Goal: Task Accomplishment & Management: Complete application form

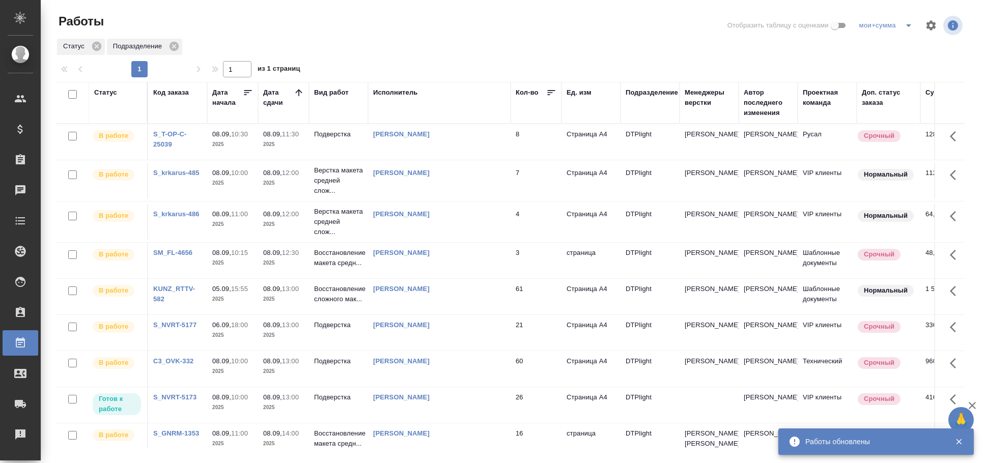
click at [103, 89] on div "Статус" at bounding box center [105, 93] width 23 height 10
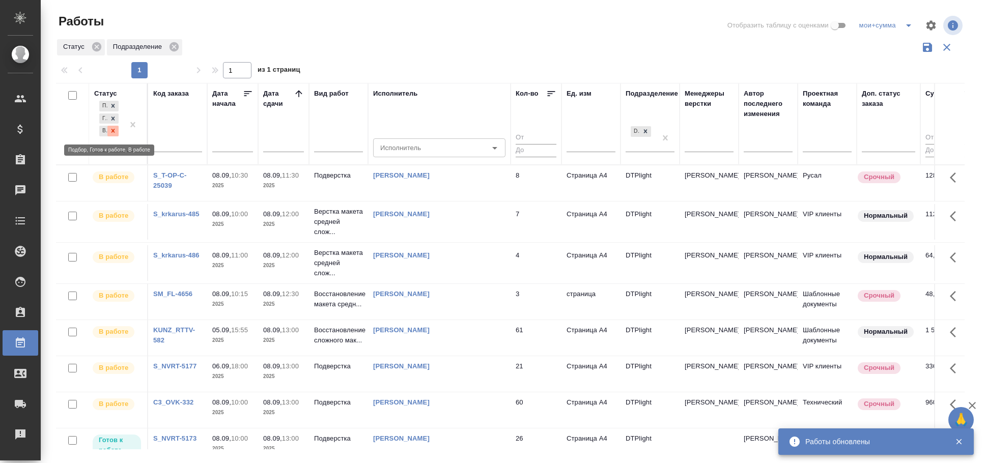
click at [118, 130] on div at bounding box center [112, 131] width 11 height 11
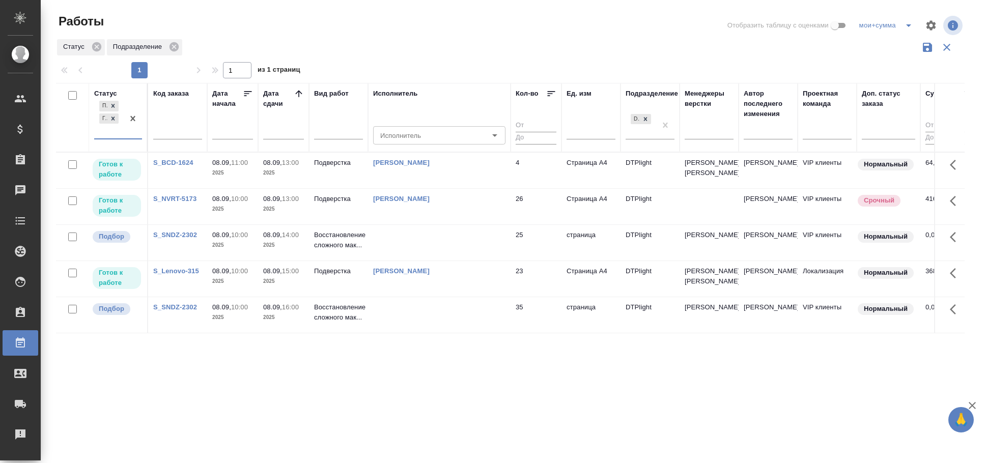
click at [291, 251] on p "2025" at bounding box center [283, 245] width 41 height 10
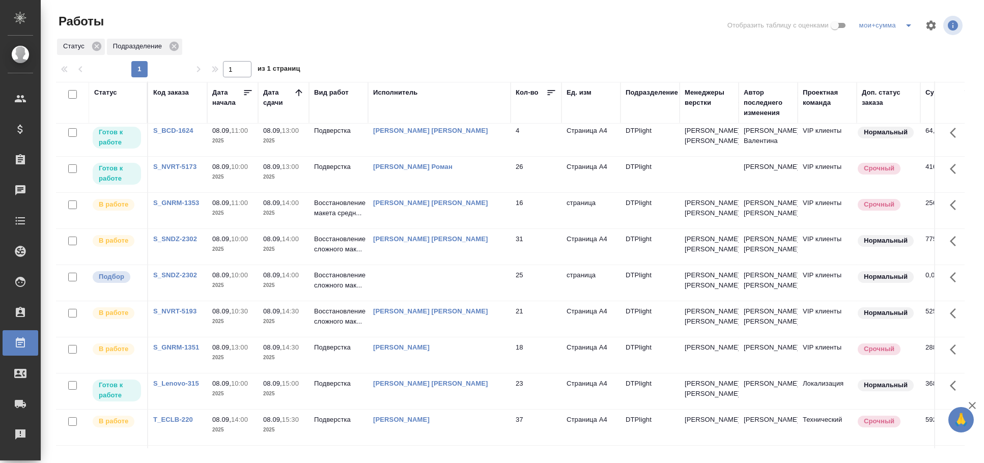
scroll to position [273, 0]
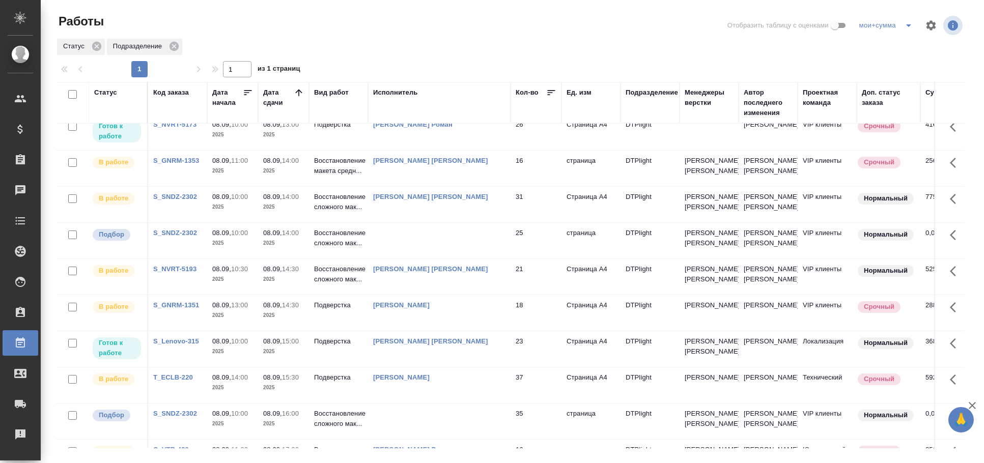
click at [445, 259] on td at bounding box center [439, 241] width 143 height 36
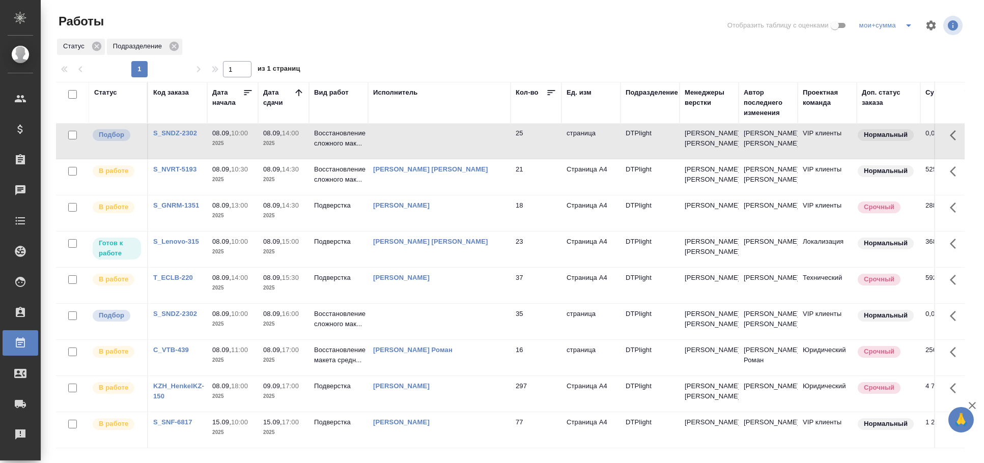
scroll to position [159, 0]
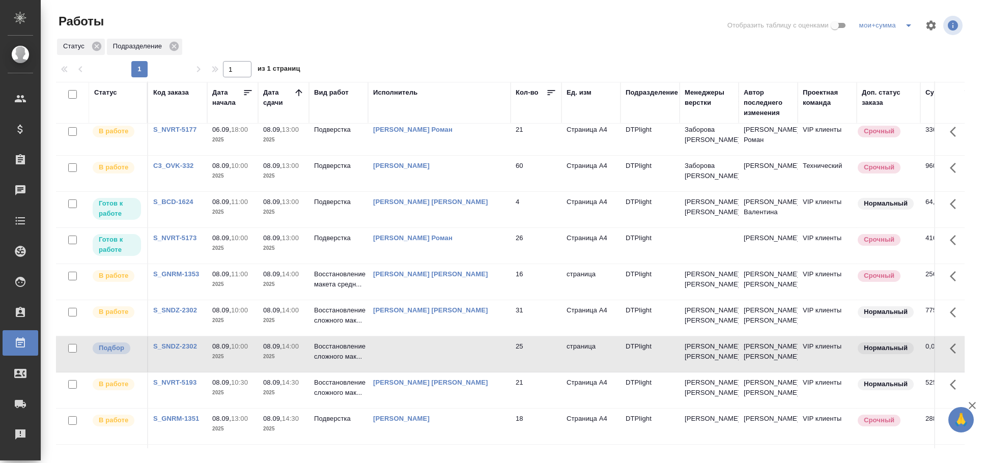
click at [445, 372] on td at bounding box center [439, 355] width 143 height 36
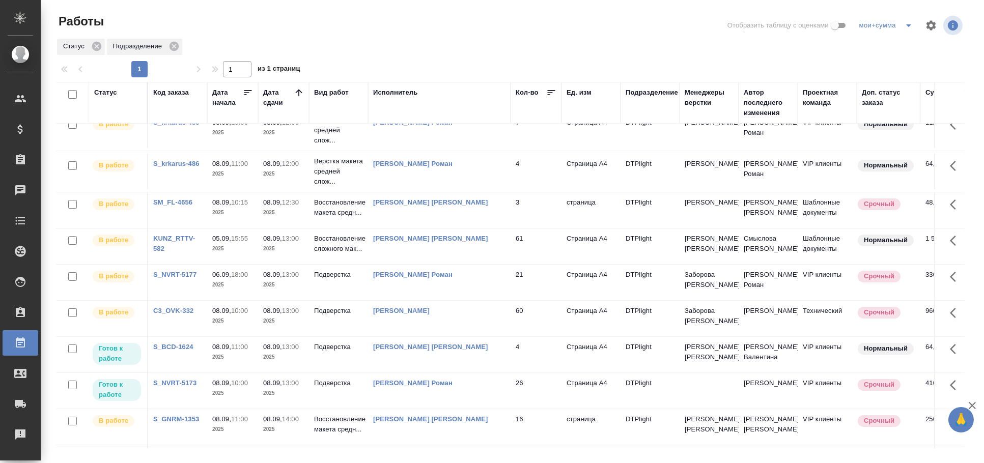
scroll to position [0, 0]
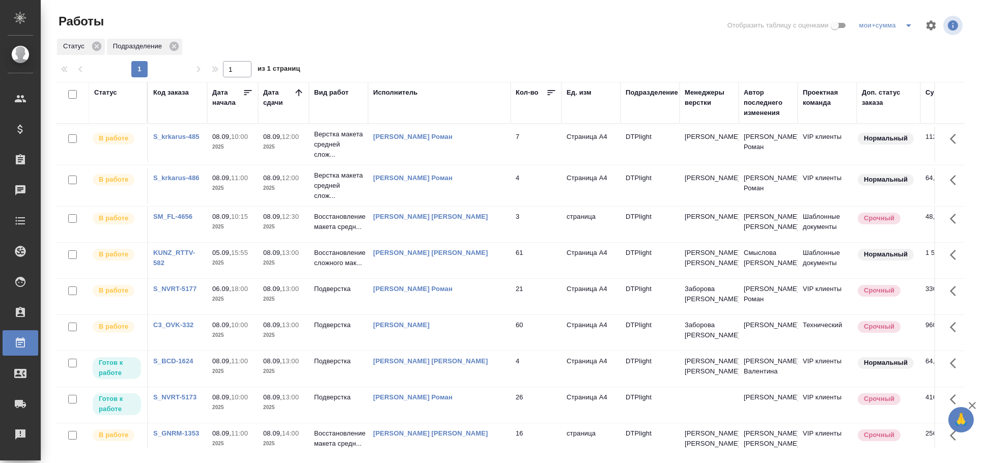
click at [395, 95] on div "Исполнитель" at bounding box center [395, 93] width 45 height 10
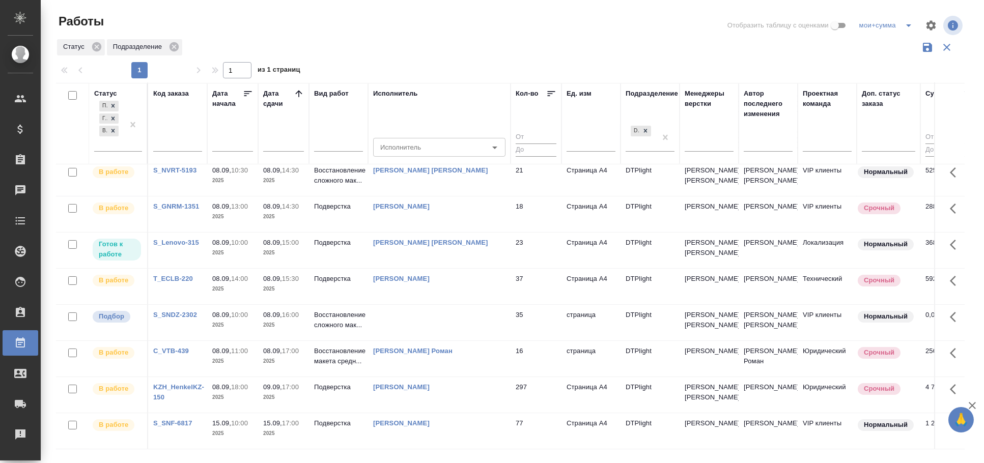
scroll to position [482, 0]
click at [485, 305] on td at bounding box center [439, 323] width 143 height 36
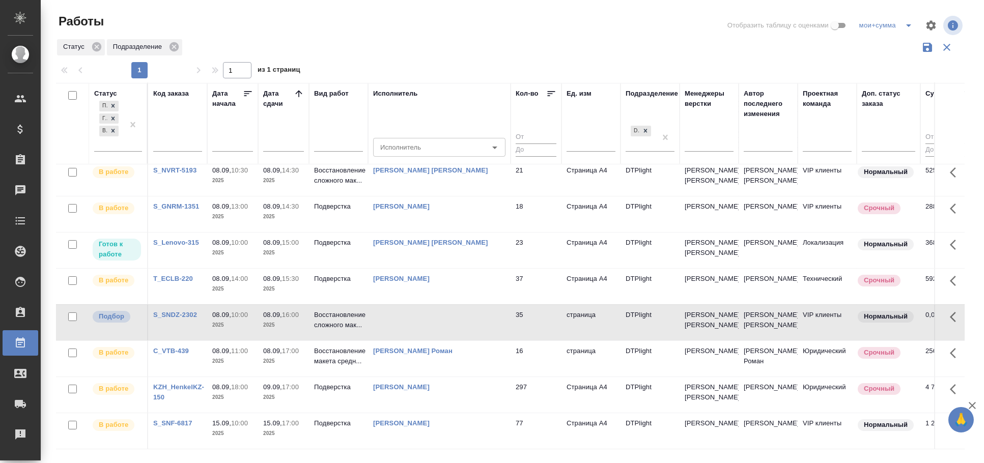
click at [485, 305] on td at bounding box center [439, 323] width 143 height 36
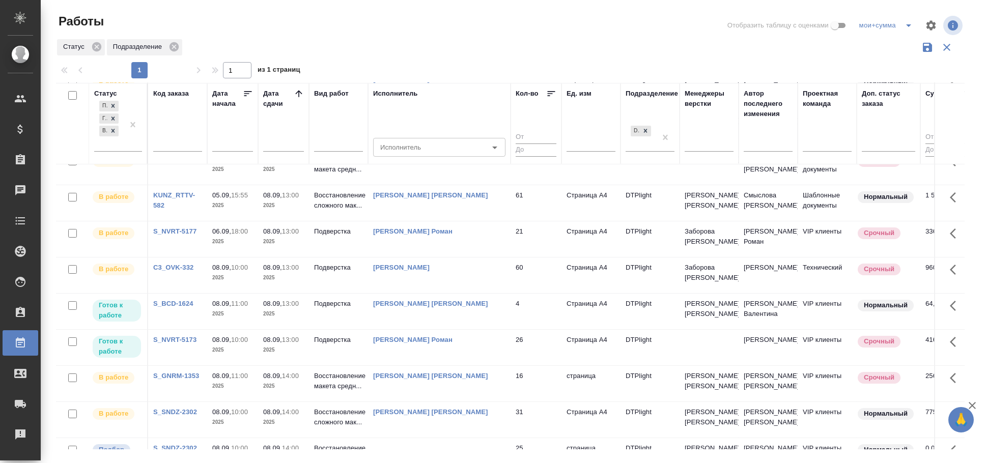
scroll to position [170, 0]
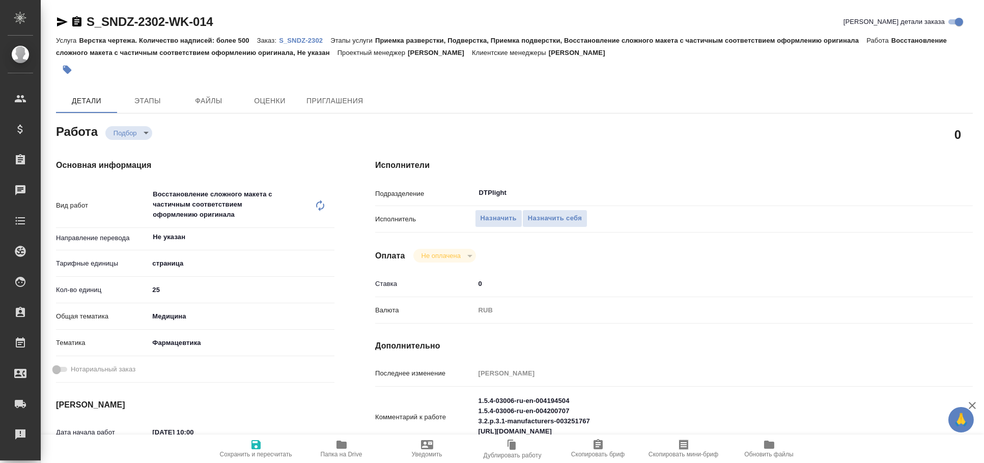
type textarea "x"
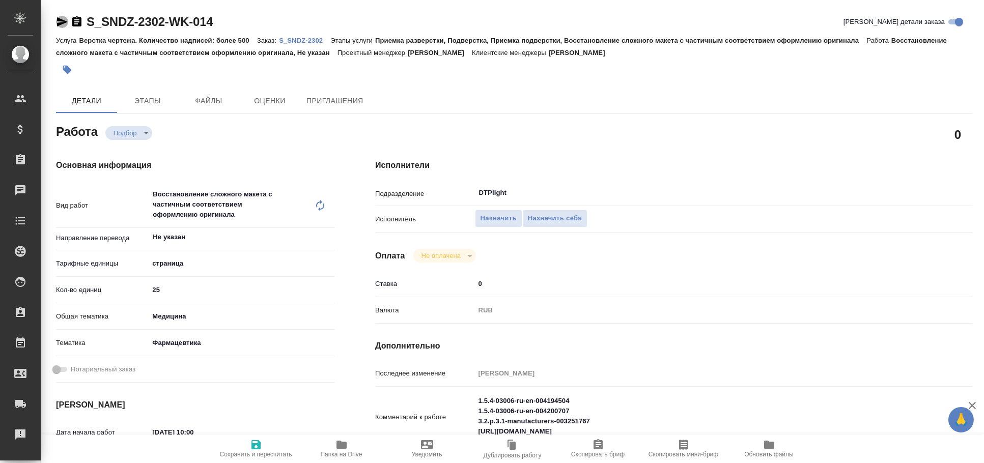
click at [62, 22] on icon "button" at bounding box center [62, 21] width 11 height 9
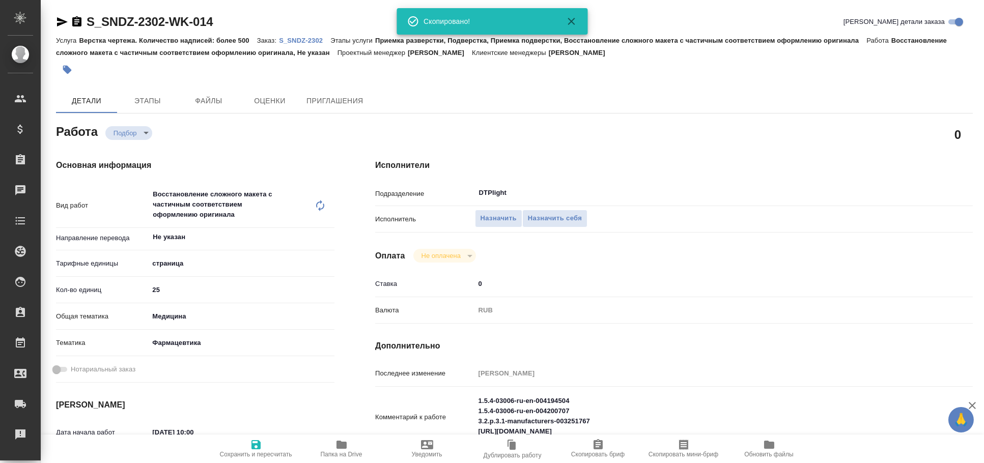
type textarea "x"
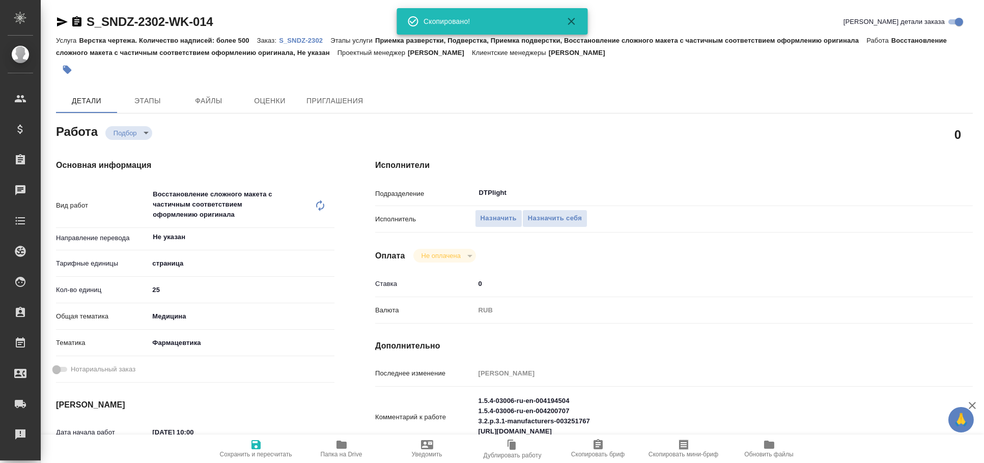
type textarea "x"
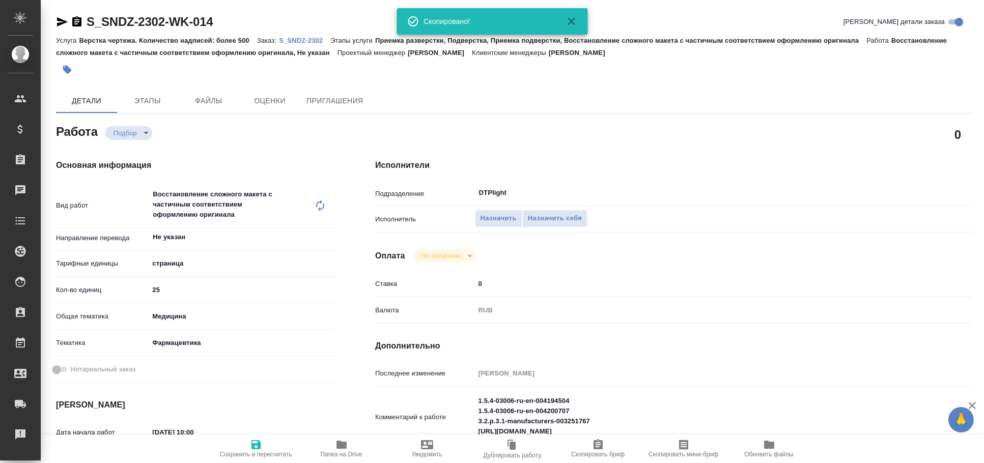
type textarea "x"
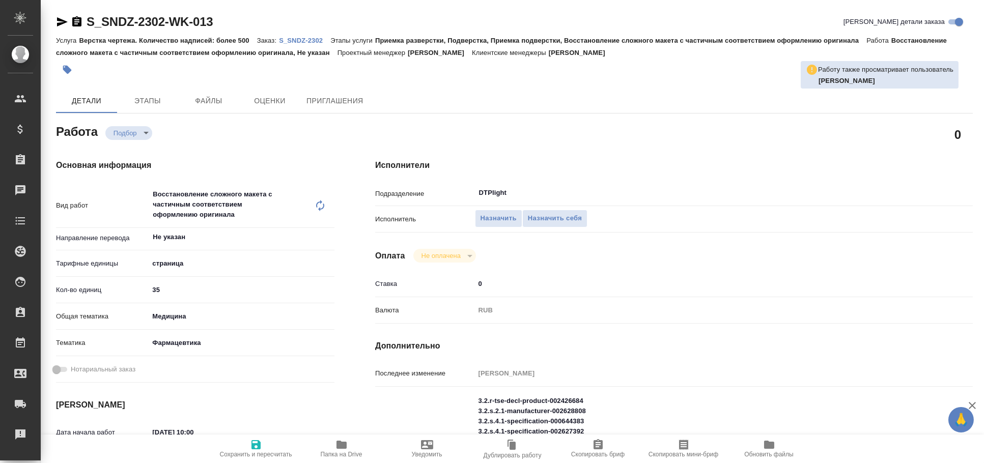
type textarea "x"
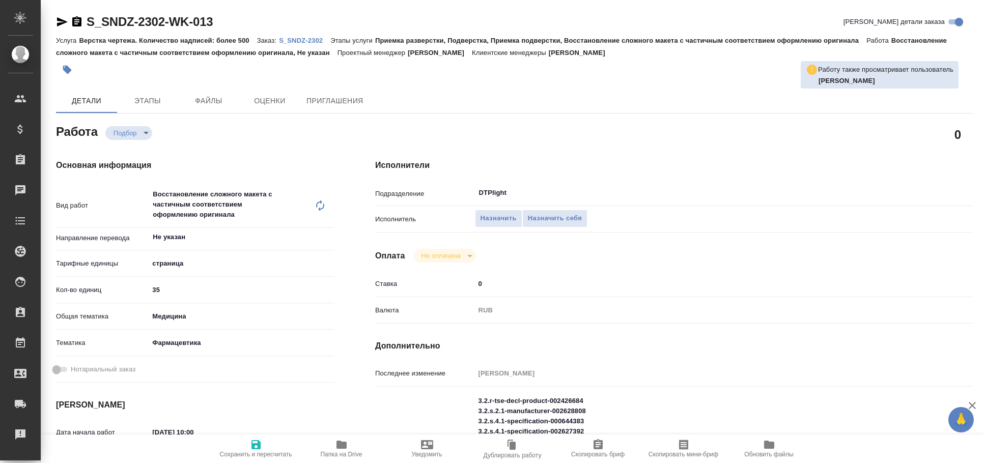
type textarea "x"
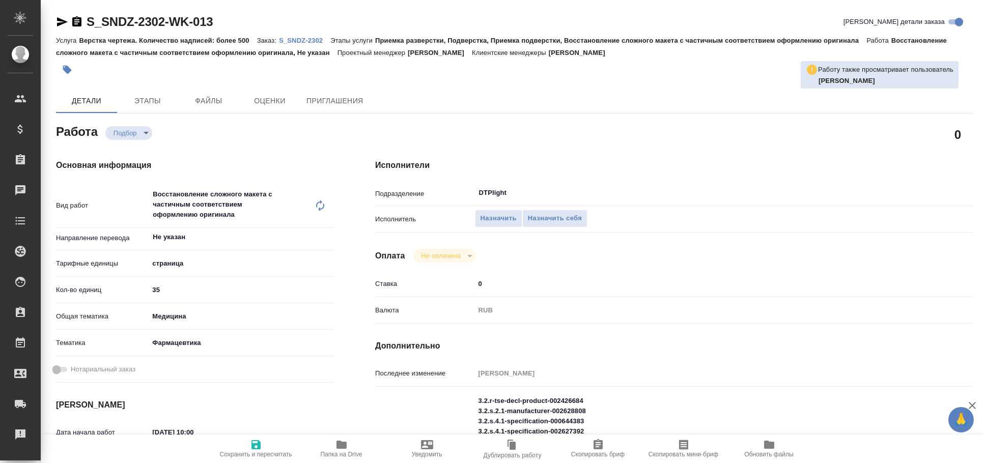
type textarea "x"
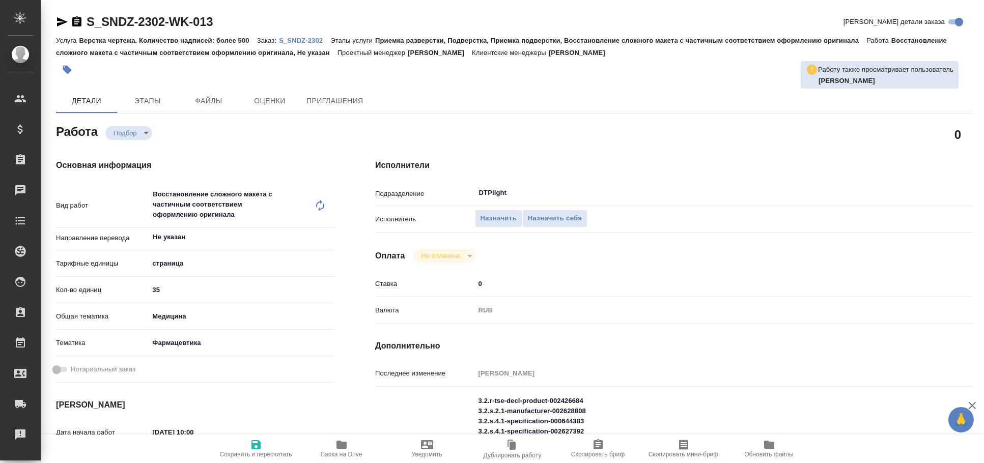
click at [60, 20] on icon "button" at bounding box center [62, 21] width 11 height 9
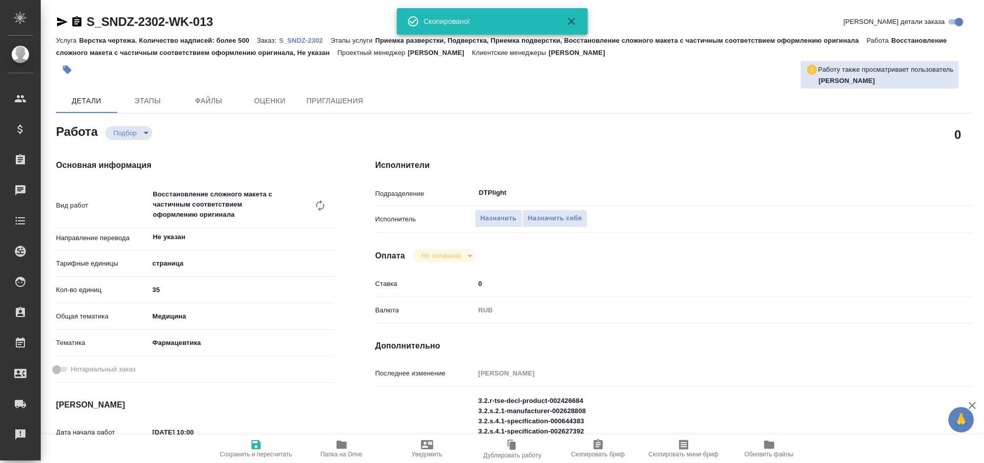
type textarea "x"
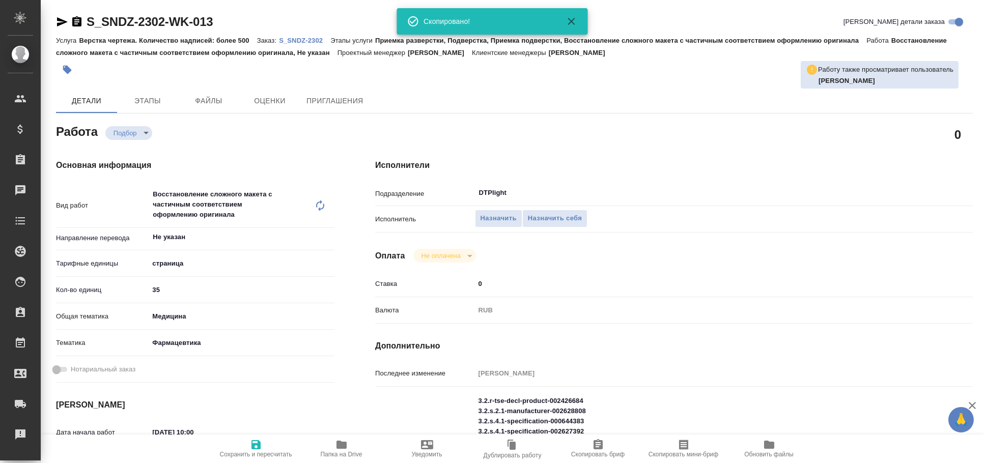
type textarea "x"
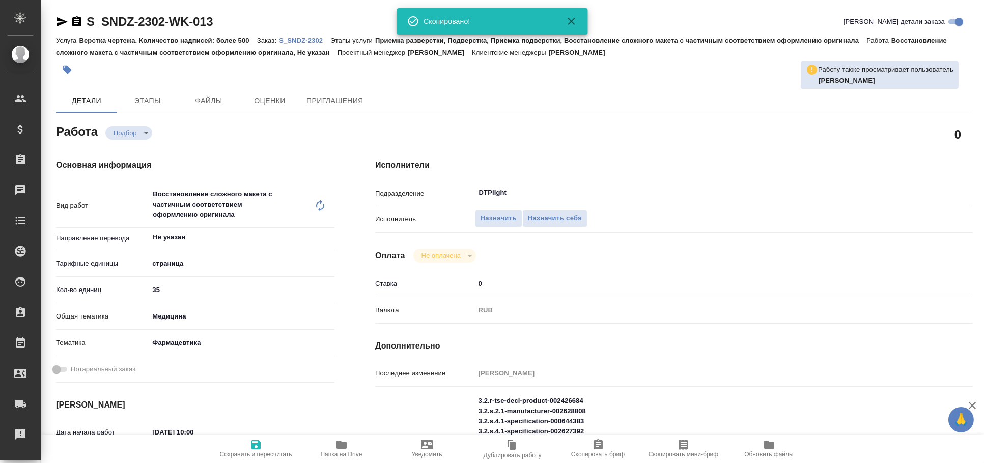
type textarea "x"
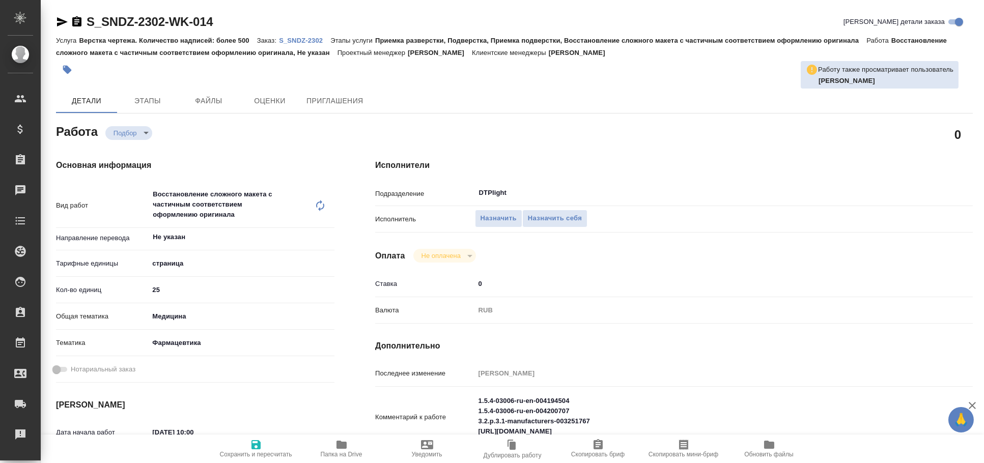
type textarea "x"
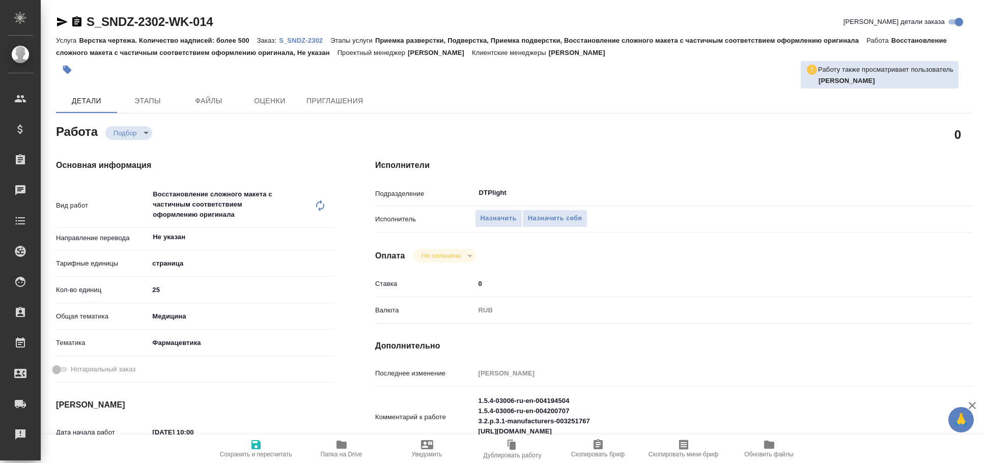
type textarea "x"
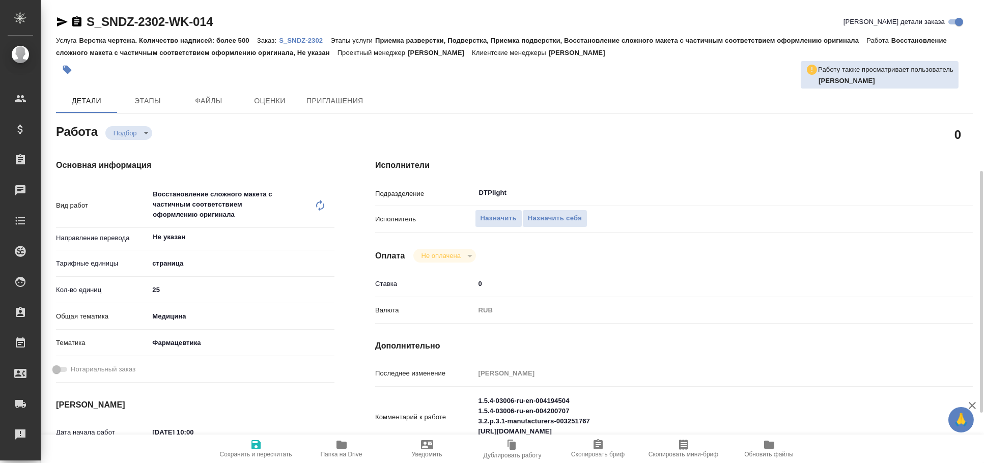
type textarea "x"
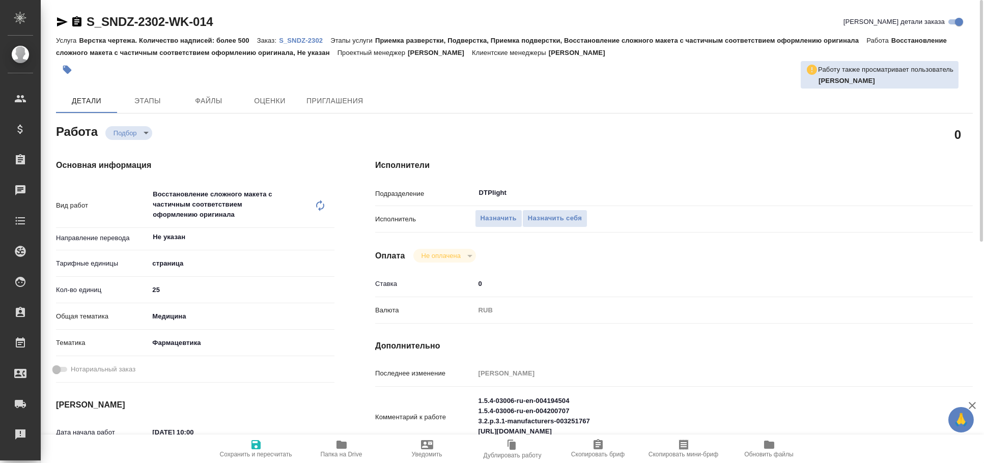
type textarea "x"
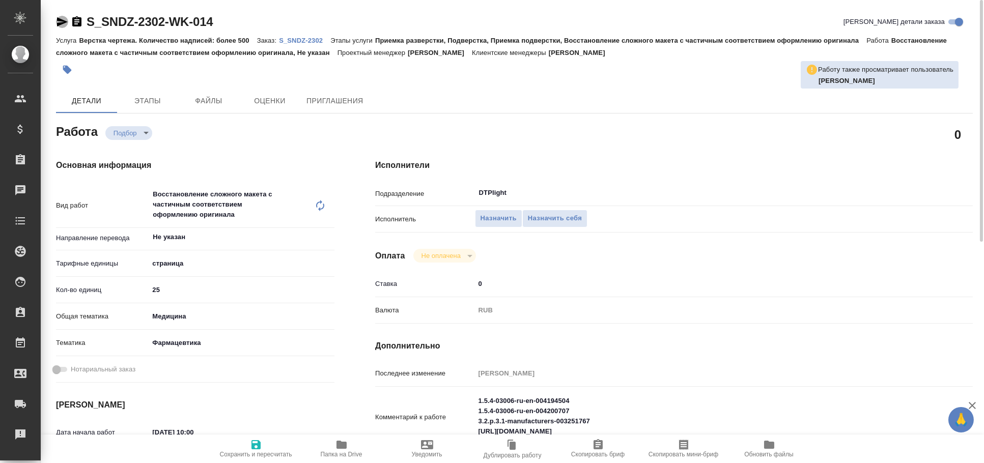
click at [66, 21] on icon "button" at bounding box center [62, 21] width 11 height 9
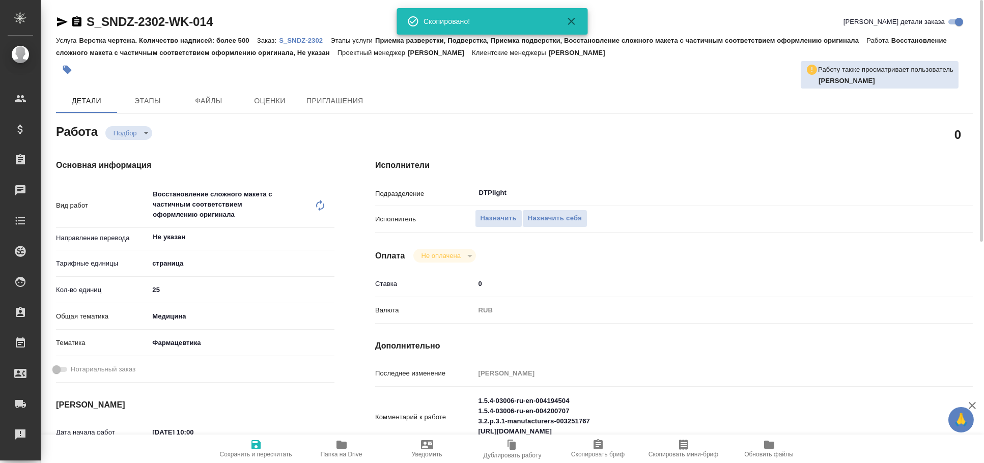
type textarea "x"
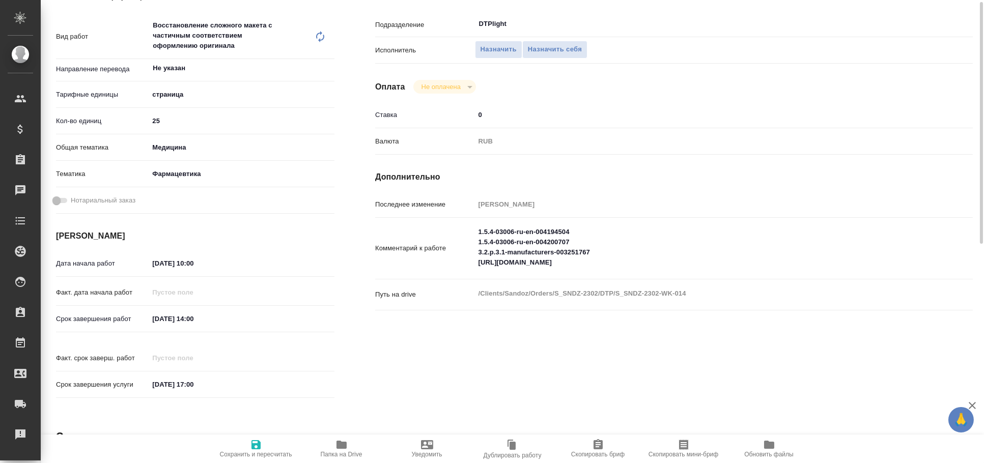
scroll to position [113, 0]
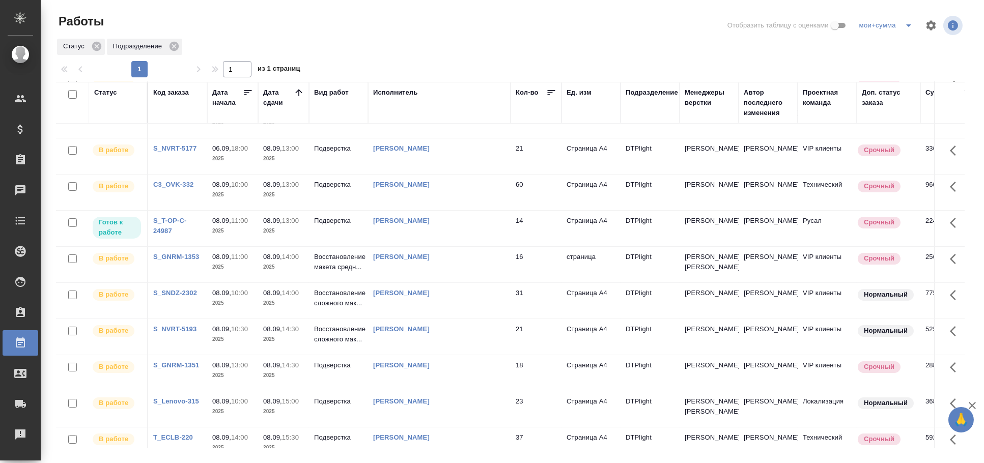
scroll to position [51, 0]
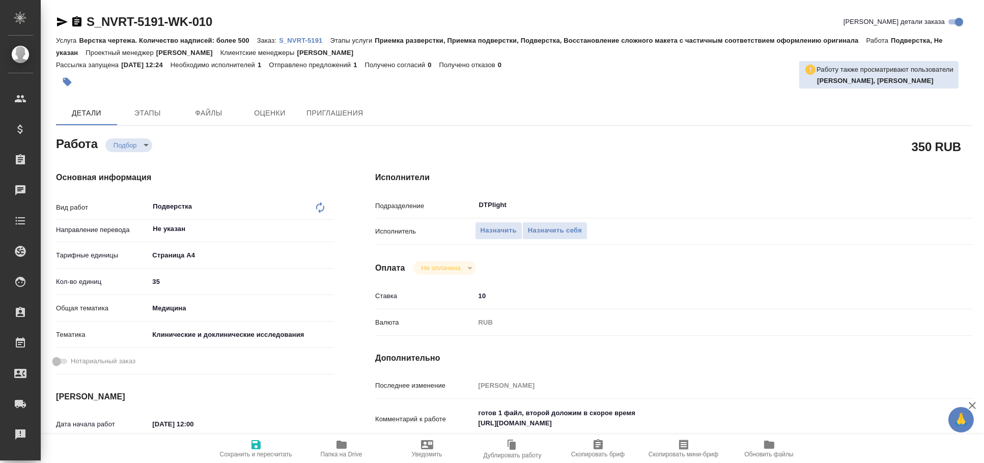
type textarea "x"
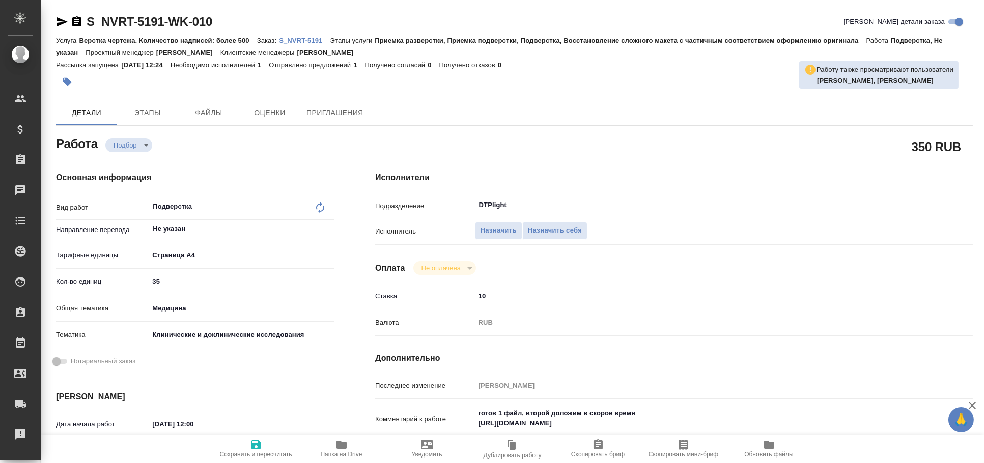
type textarea "x"
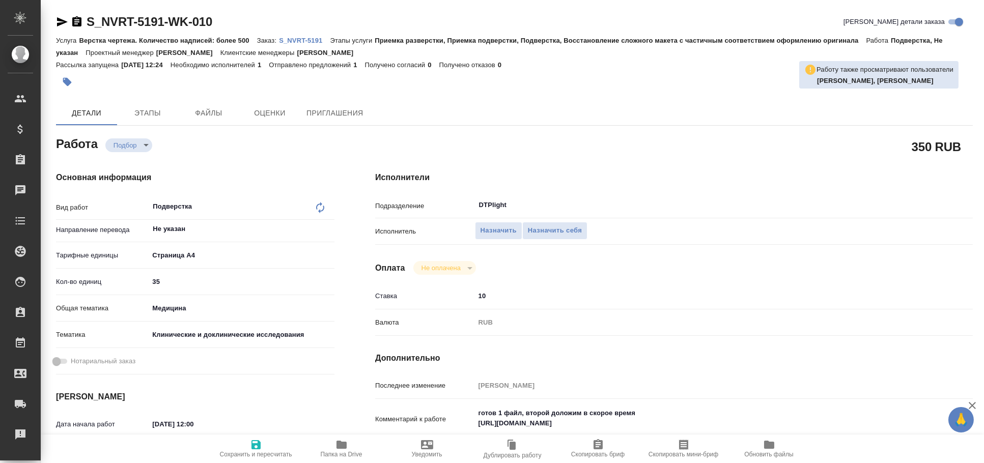
type textarea "x"
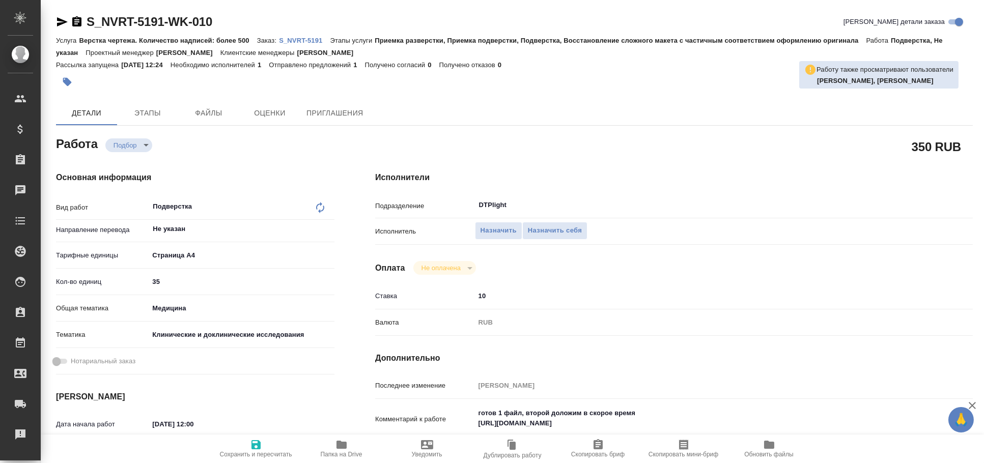
type textarea "x"
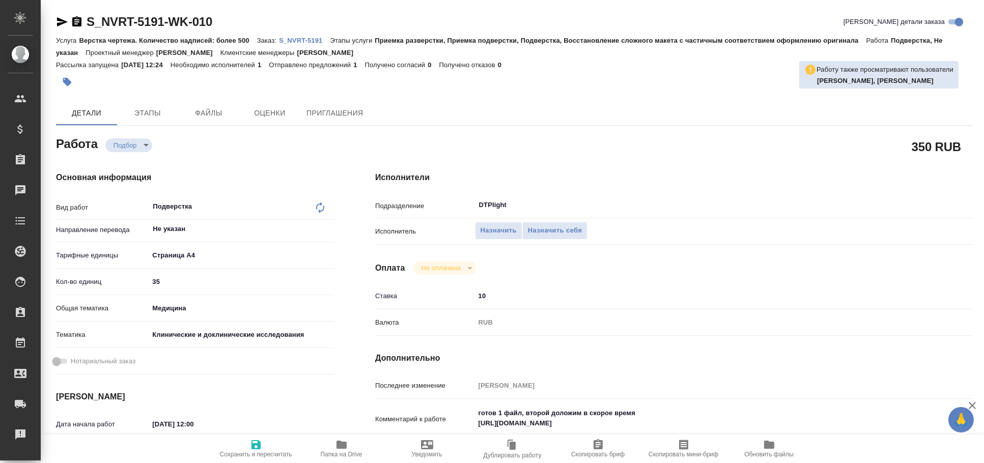
type textarea "x"
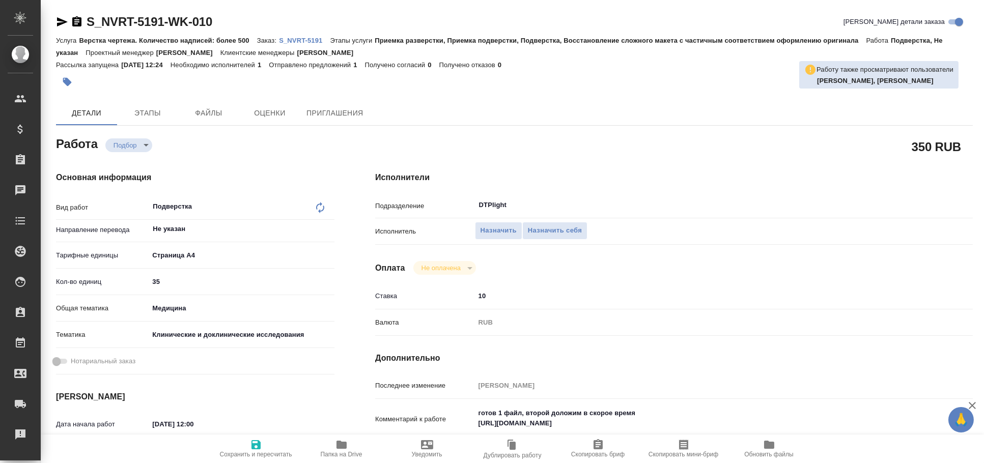
type textarea "x"
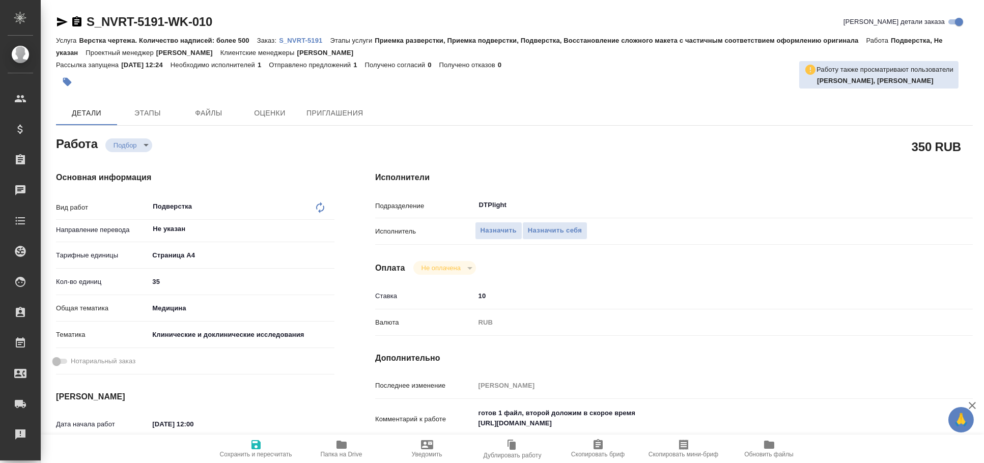
type textarea "x"
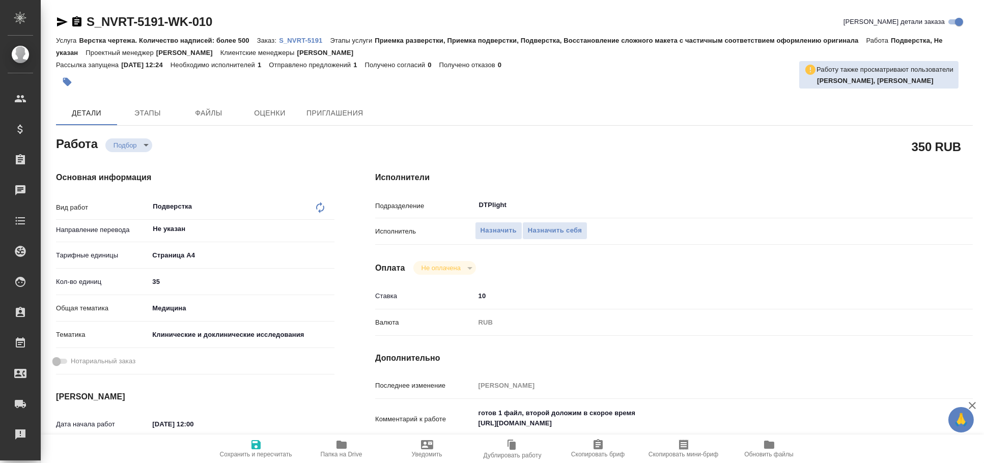
type textarea "x"
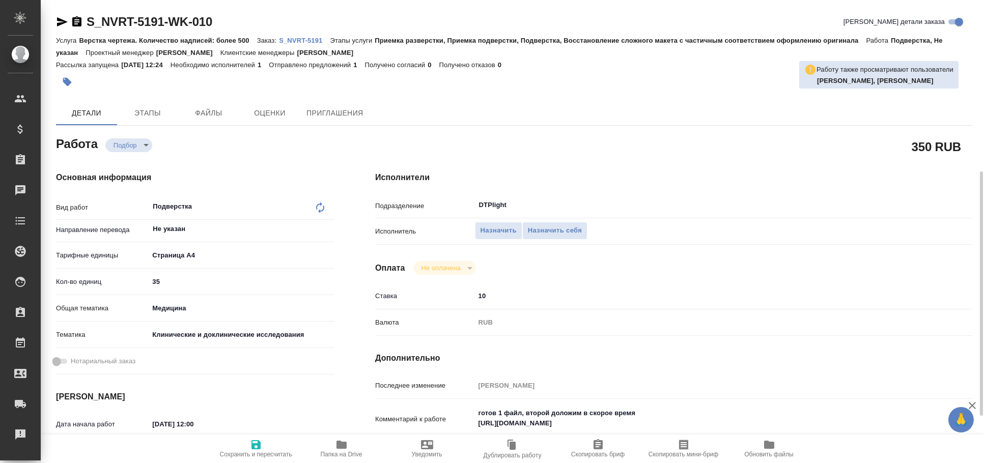
scroll to position [113, 0]
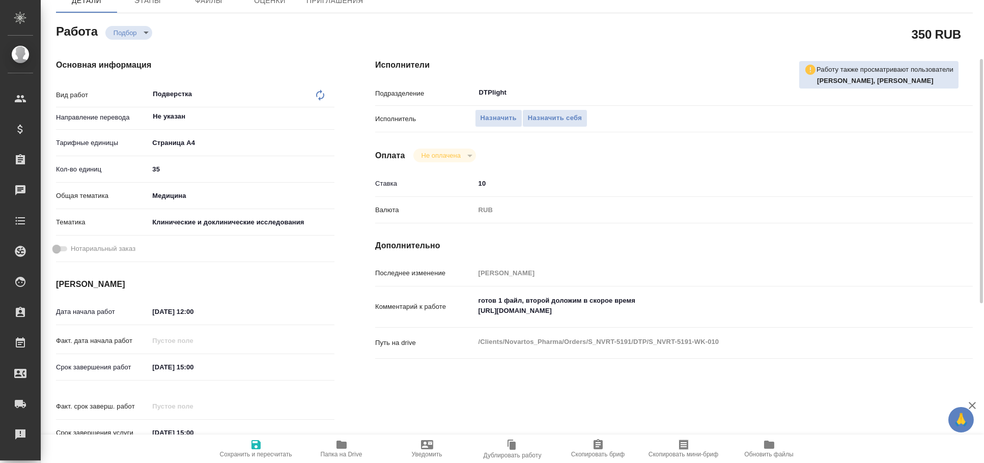
type textarea "x"
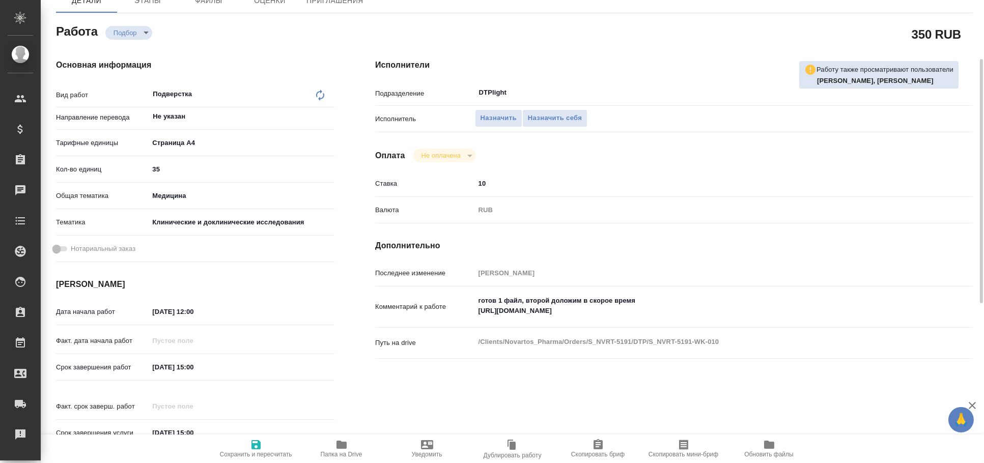
type textarea "x"
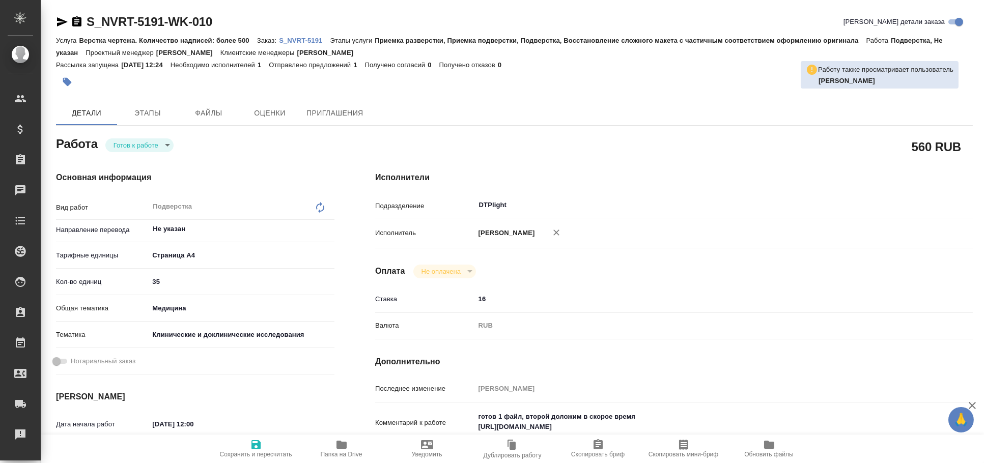
type textarea "x"
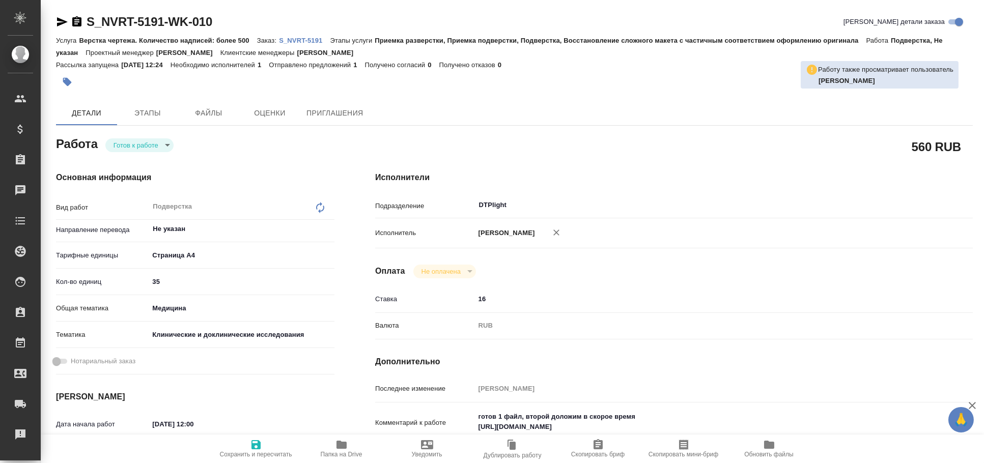
type textarea "x"
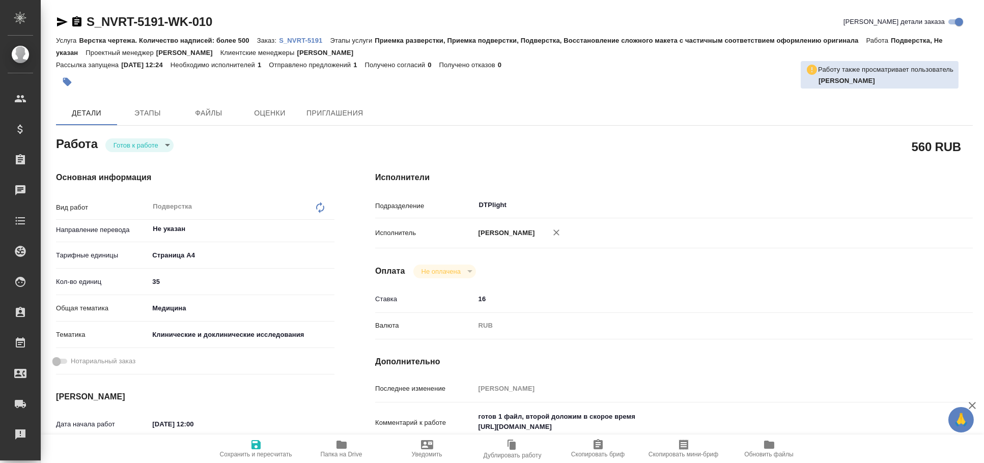
type textarea "x"
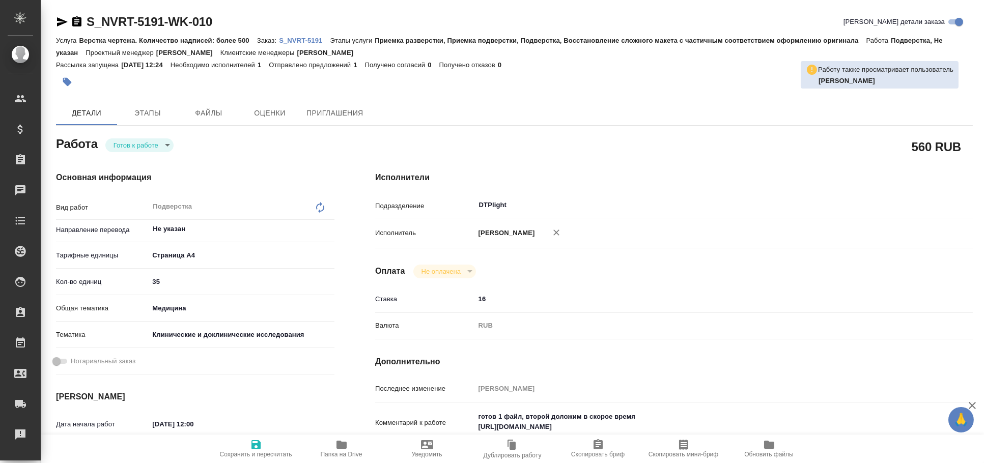
type textarea "x"
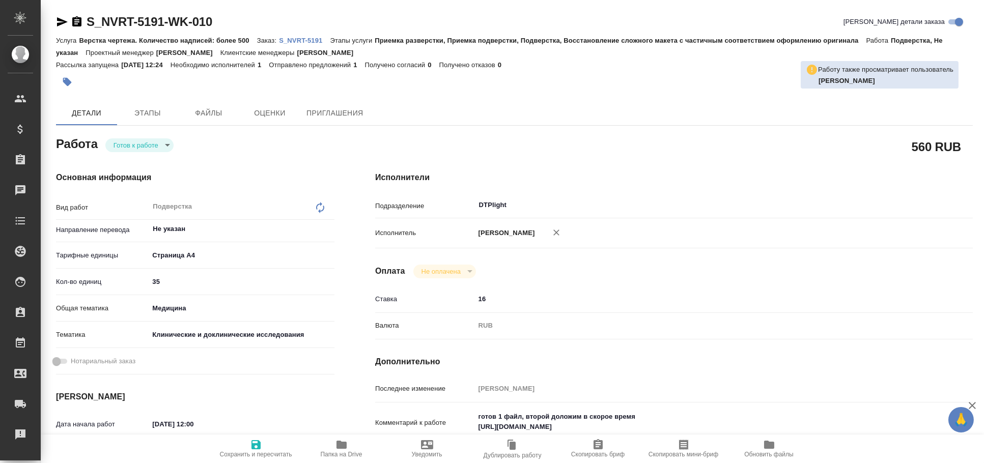
type textarea "x"
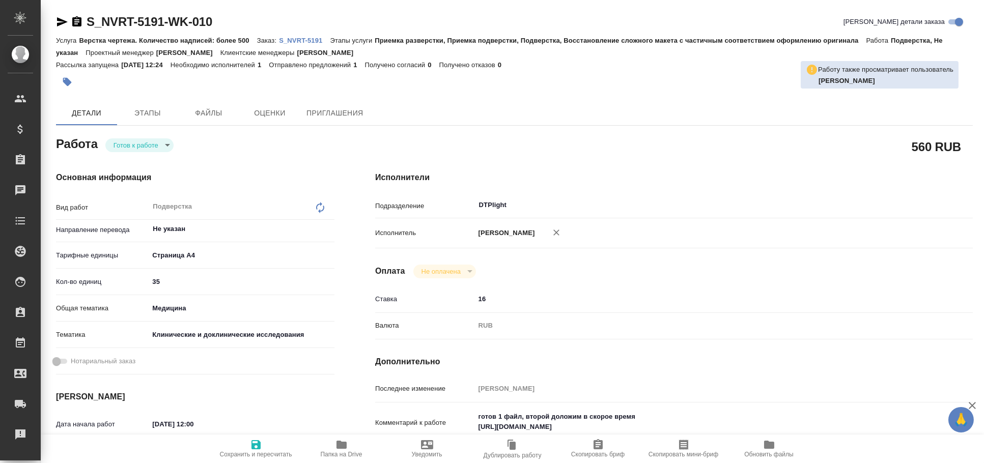
type textarea "x"
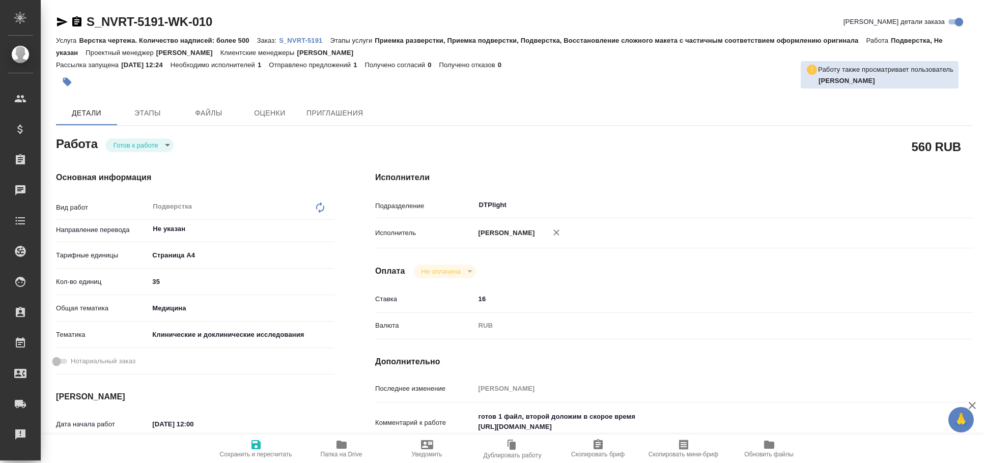
type textarea "x"
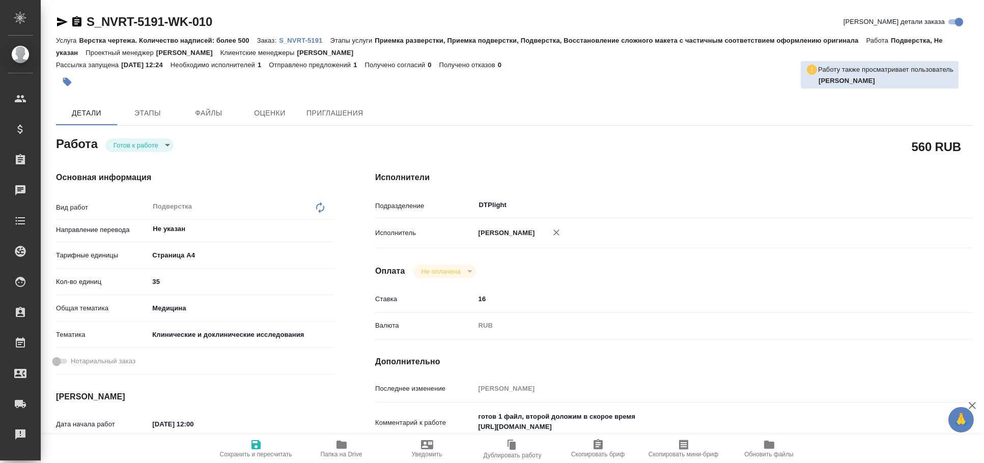
type textarea "x"
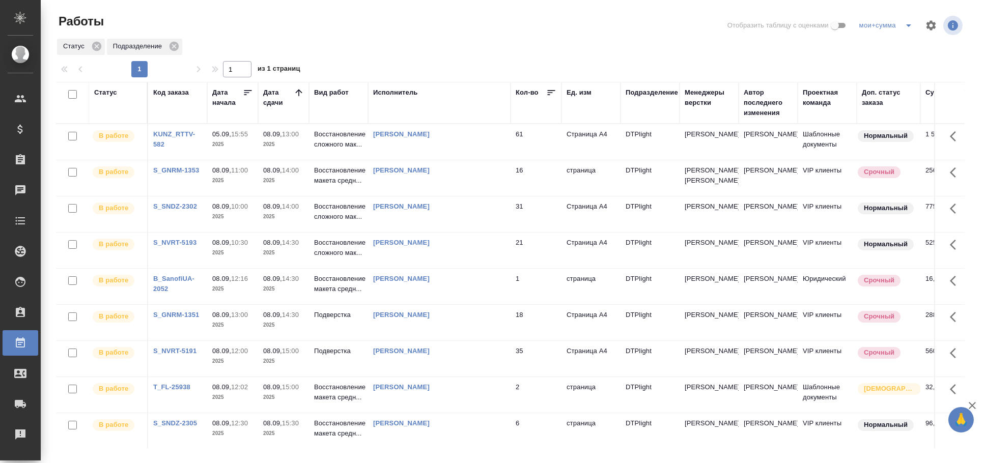
click at [108, 93] on div "Статус" at bounding box center [105, 93] width 23 height 10
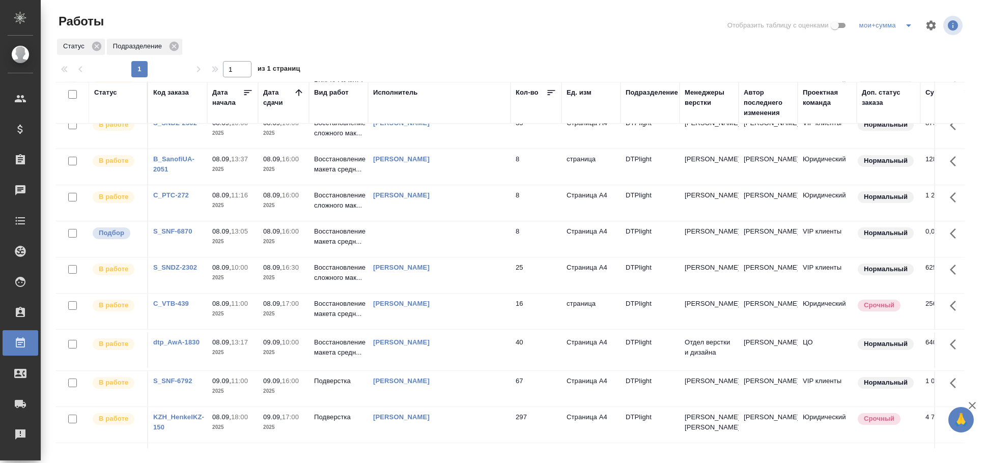
scroll to position [622, 0]
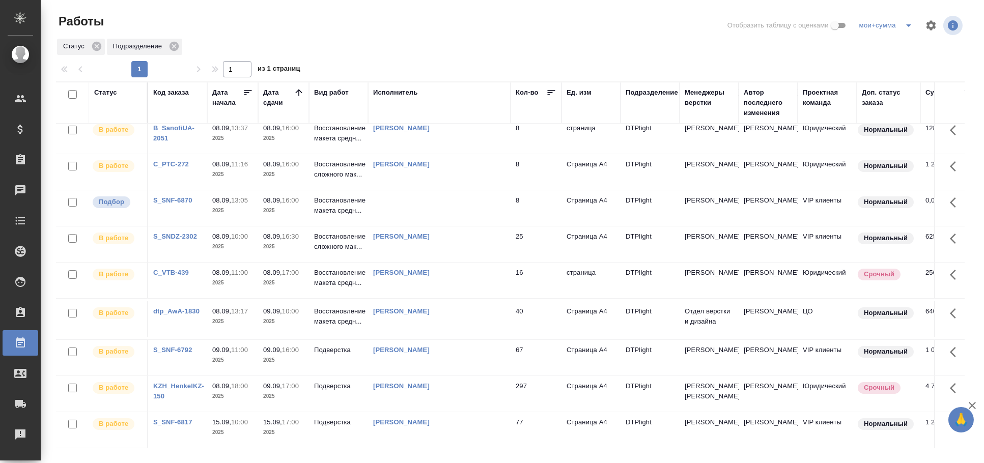
click at [479, 190] on td "[PERSON_NAME]" at bounding box center [439, 172] width 143 height 36
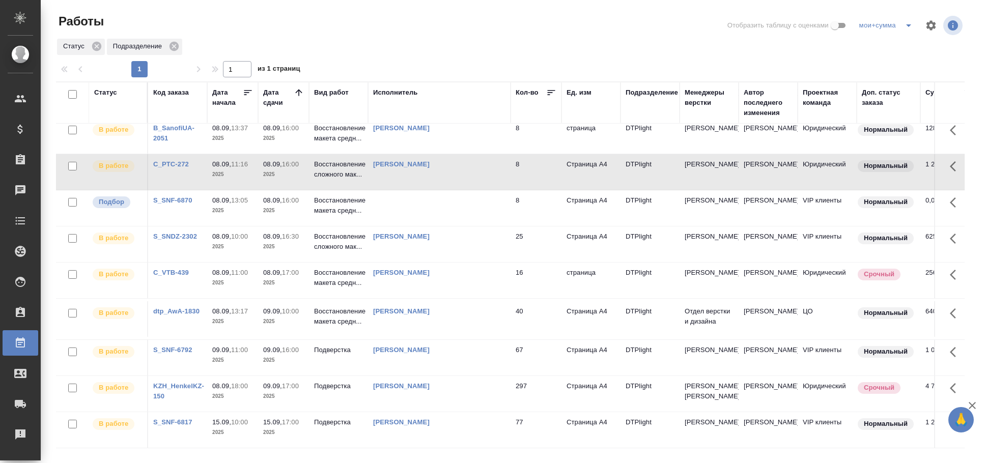
click at [479, 190] on td "[PERSON_NAME]" at bounding box center [439, 172] width 143 height 36
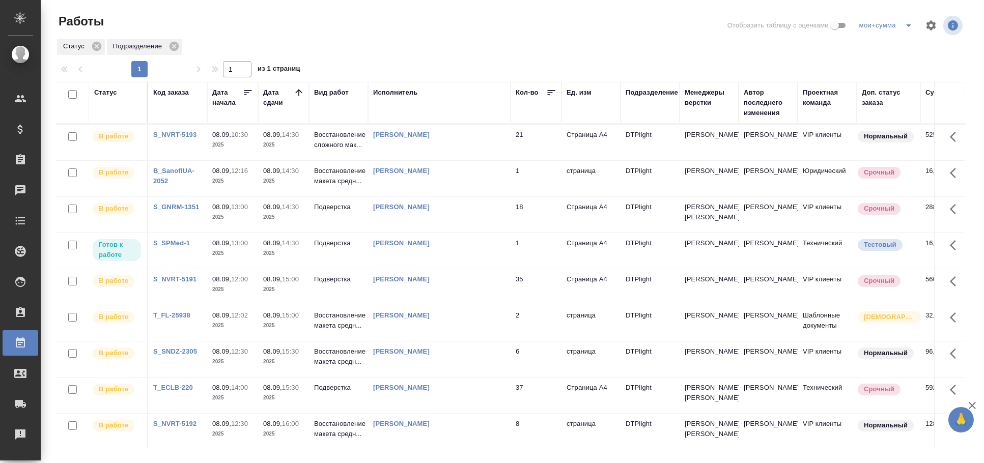
scroll to position [0, 0]
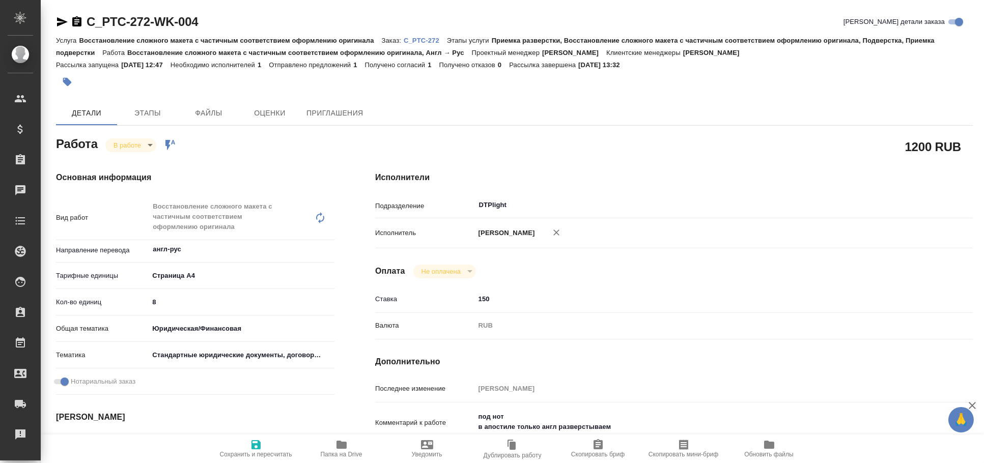
type textarea "x"
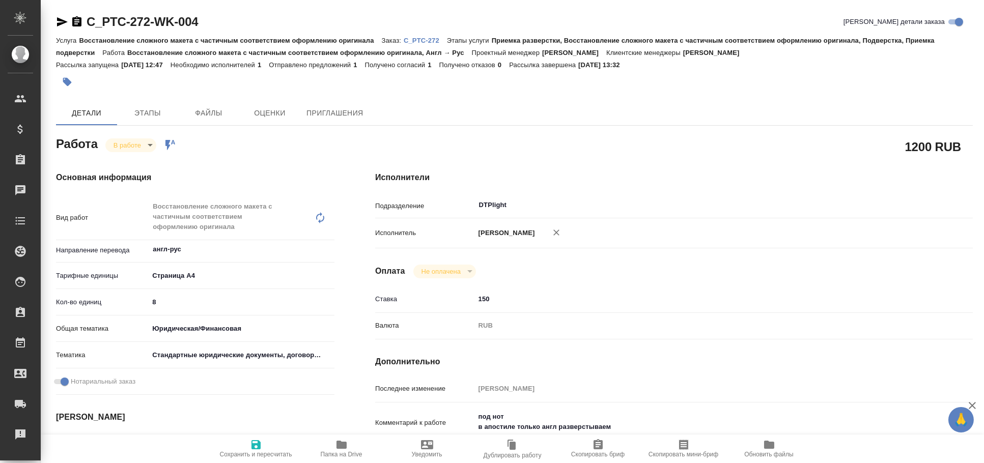
type textarea "x"
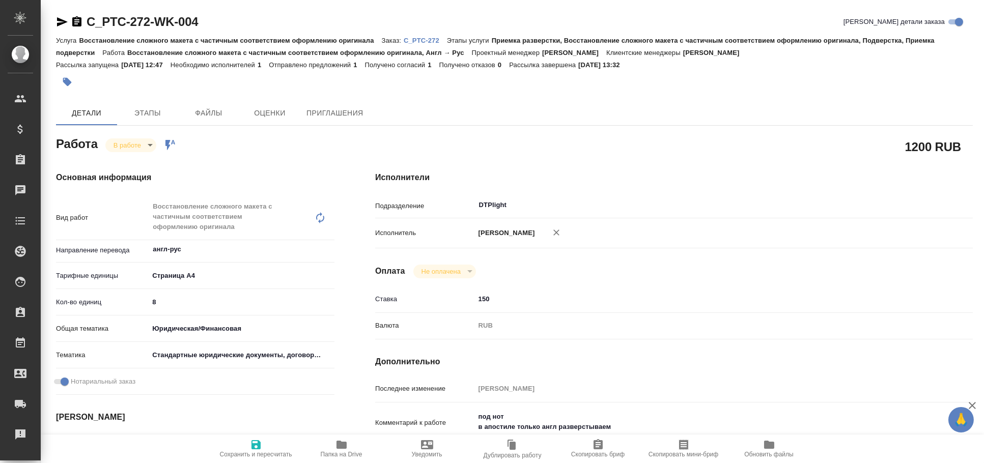
type textarea "x"
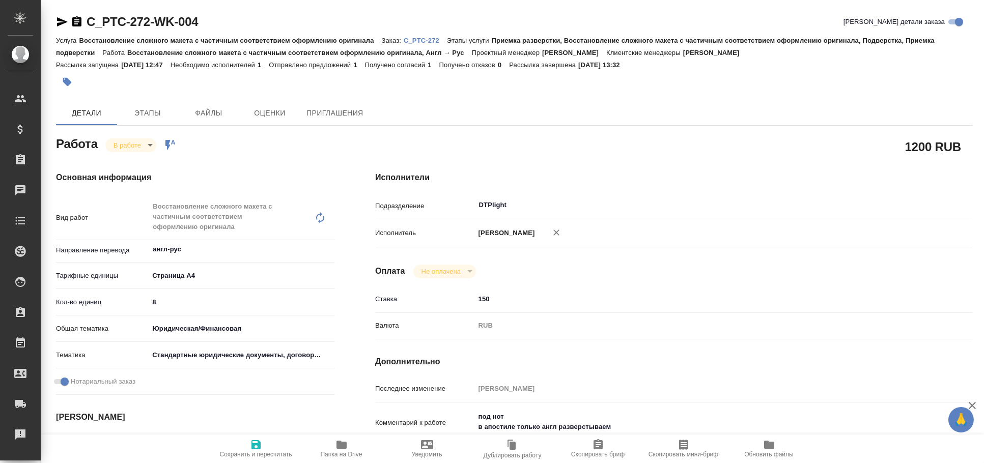
type textarea "x"
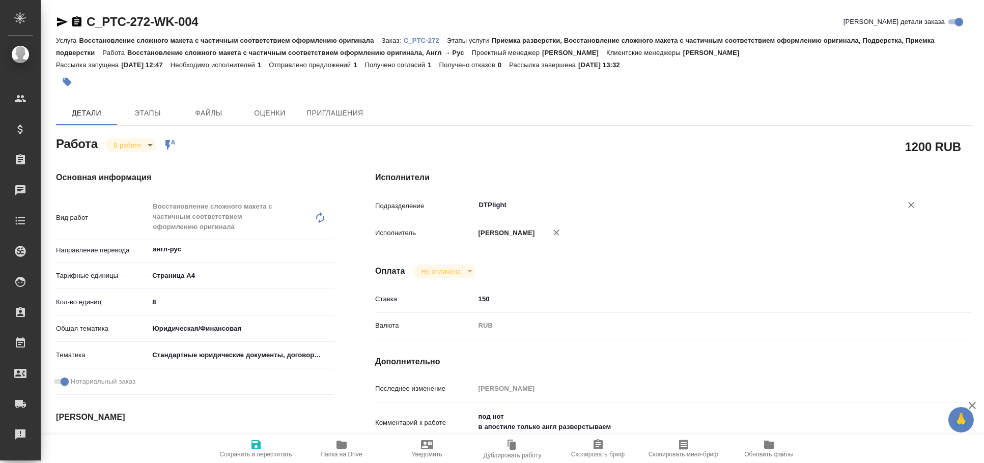
type textarea "x"
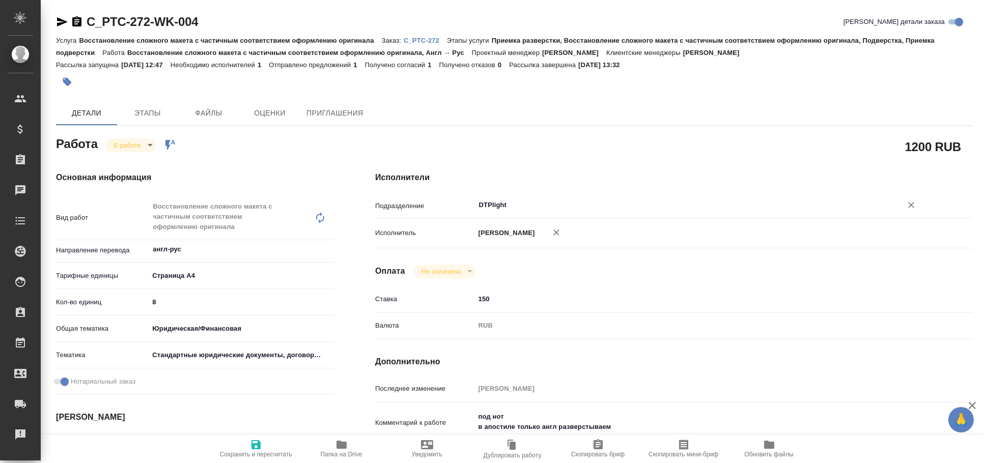
type textarea "x"
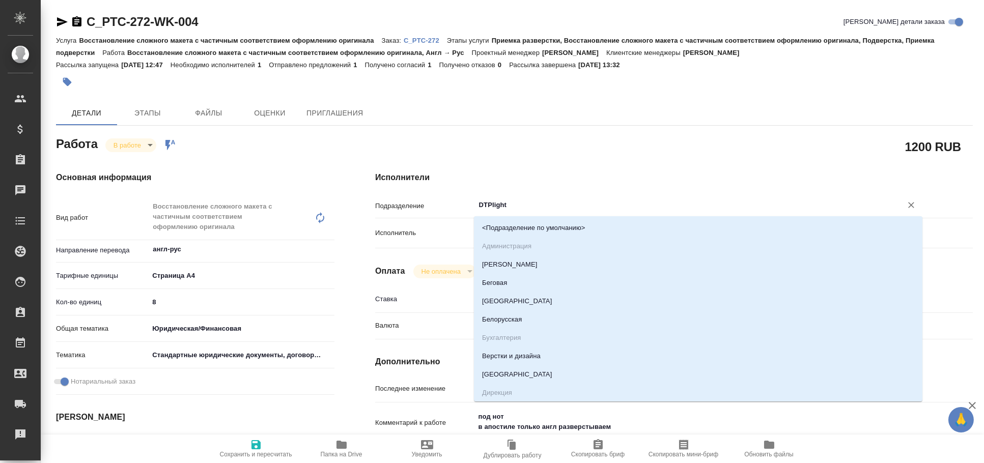
click at [509, 205] on input "DTPlight" at bounding box center [682, 205] width 408 height 12
type textarea "x"
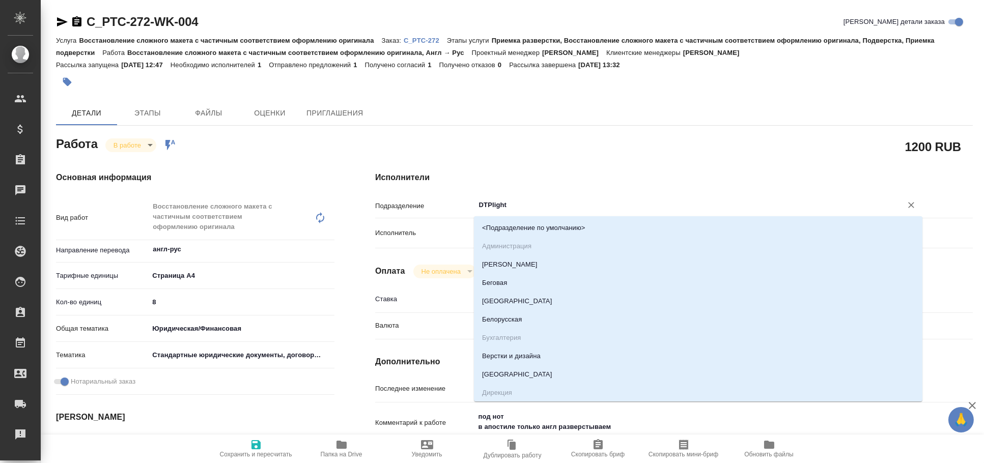
type textarea "x"
type input "ве"
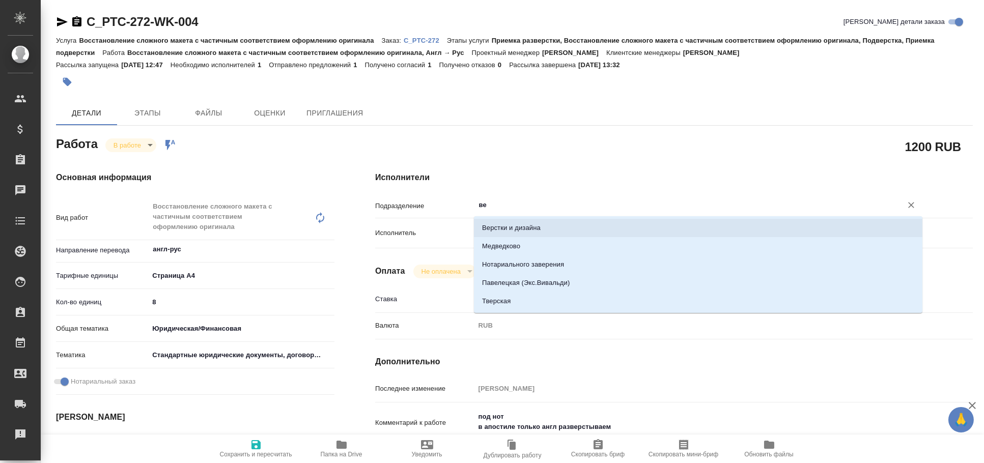
click at [511, 231] on li "Верстки и дизайна" at bounding box center [698, 228] width 449 height 18
type textarea "x"
type input "Верстки и дизайна"
type textarea "x"
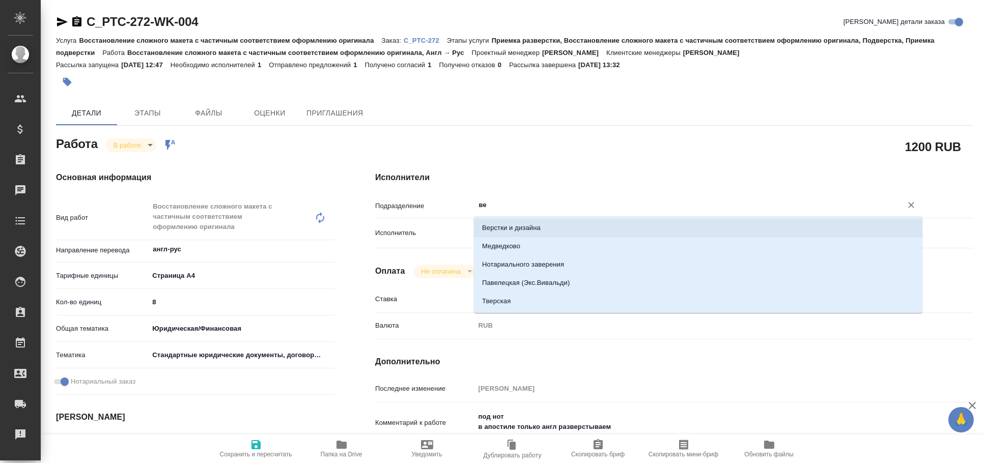
type textarea "x"
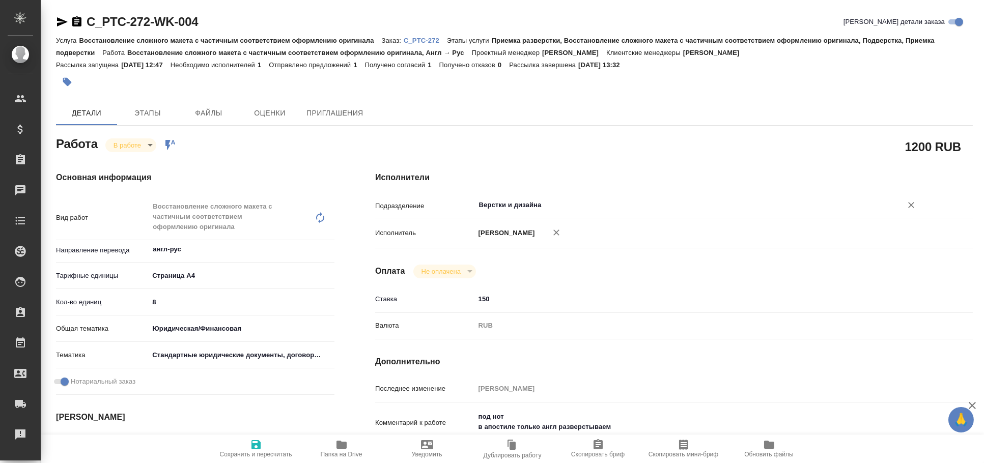
type textarea "x"
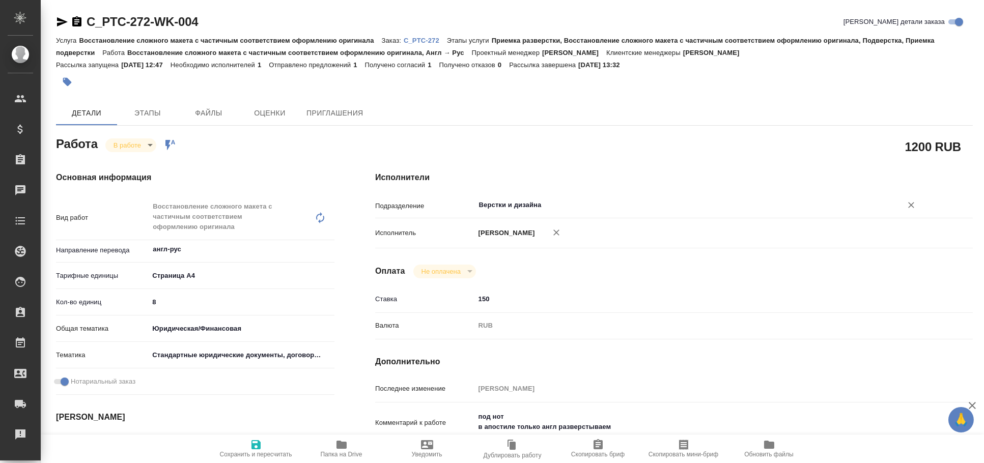
type input "Верстки и дизайна"
click at [256, 440] on icon "button" at bounding box center [256, 445] width 12 height 12
type textarea "x"
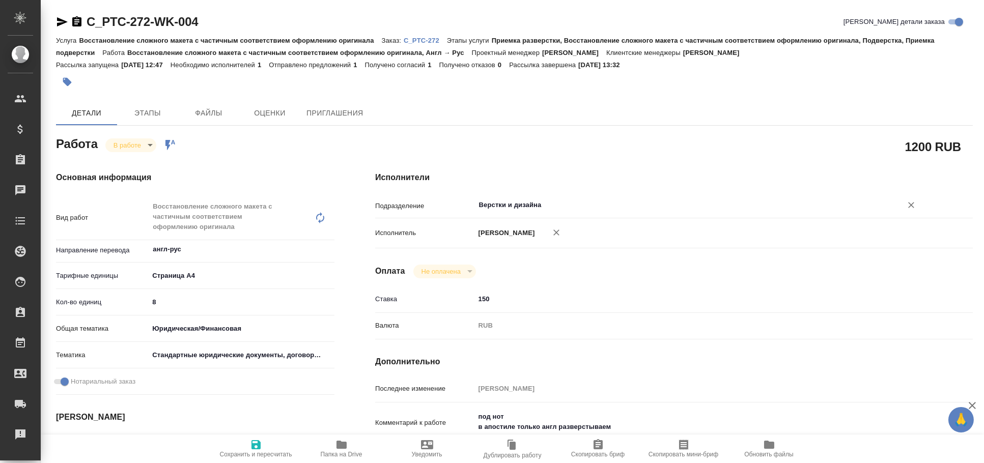
type textarea "x"
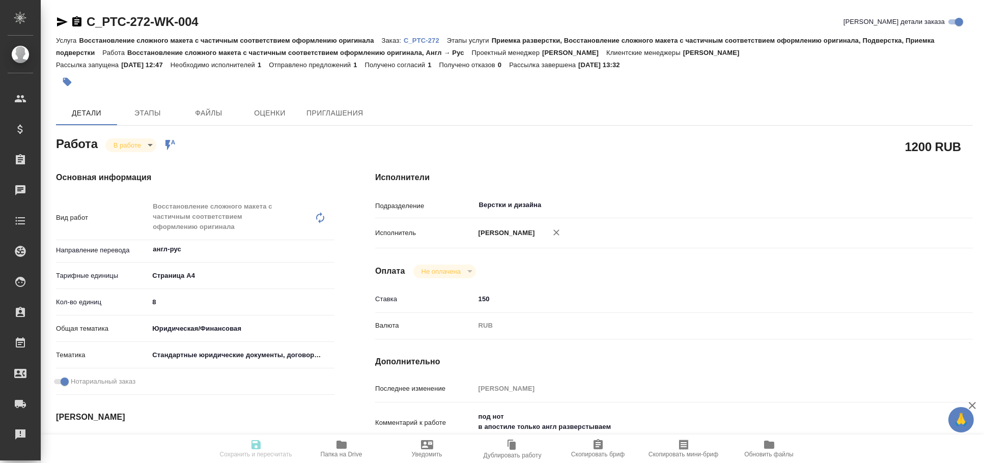
type textarea "x"
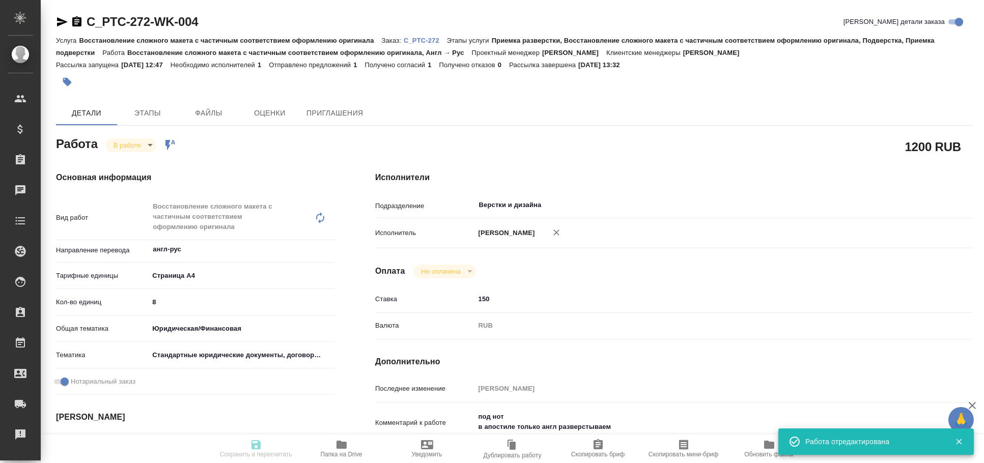
type textarea "x"
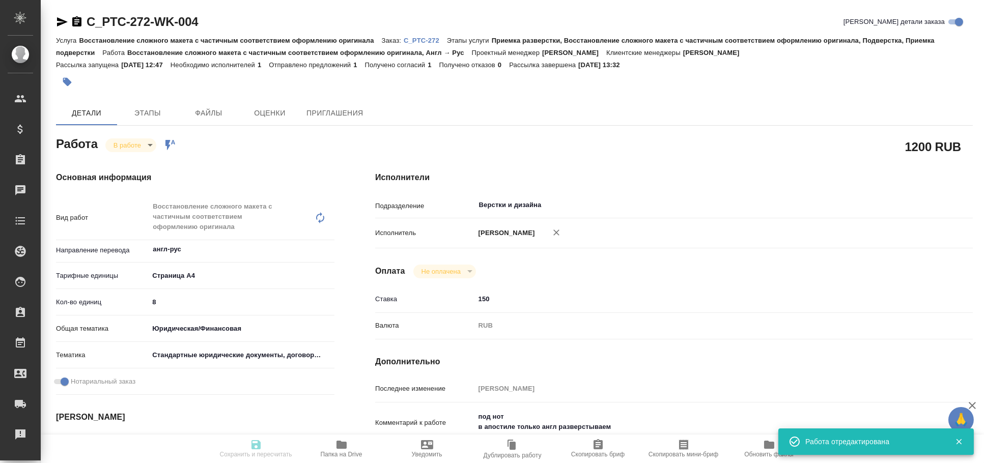
type input "inProgress"
type textarea "Восстановление сложного макета с частичным соответствием оформлению оригинала"
type textarea "x"
type input "англ-рус"
type input "5f036ec4e16dec2d6b59c8ff"
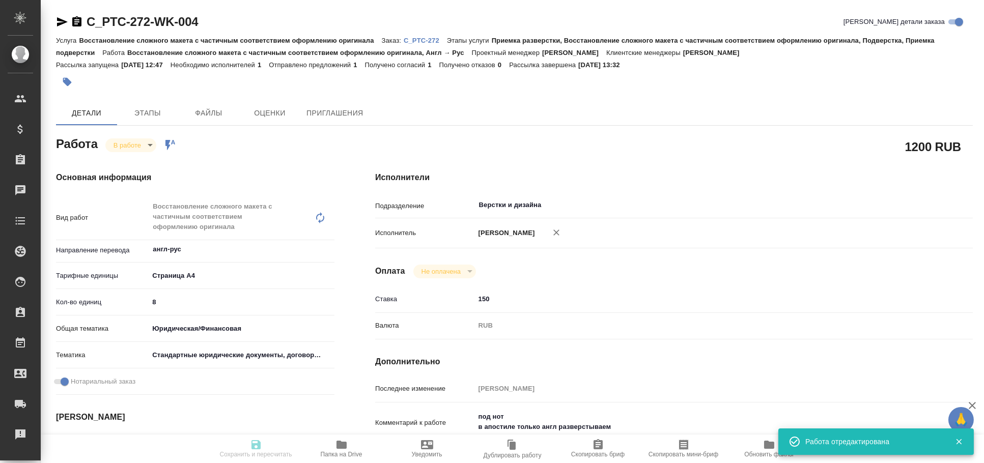
type input "8"
type input "yr-fn"
type input "5f647205b73bc97568ca66bf"
checkbox input "true"
type input "08.09.2025 11:16"
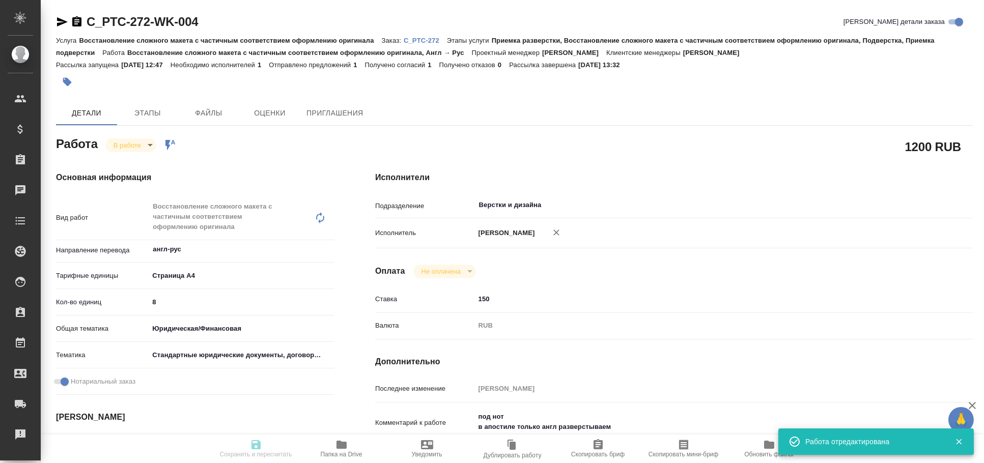
type input "08.09.2025 13:32"
type input "08.09.2025 16:00"
type input "09.09.2025 16:00"
type input "Верстки и дизайна"
type input "notPayed"
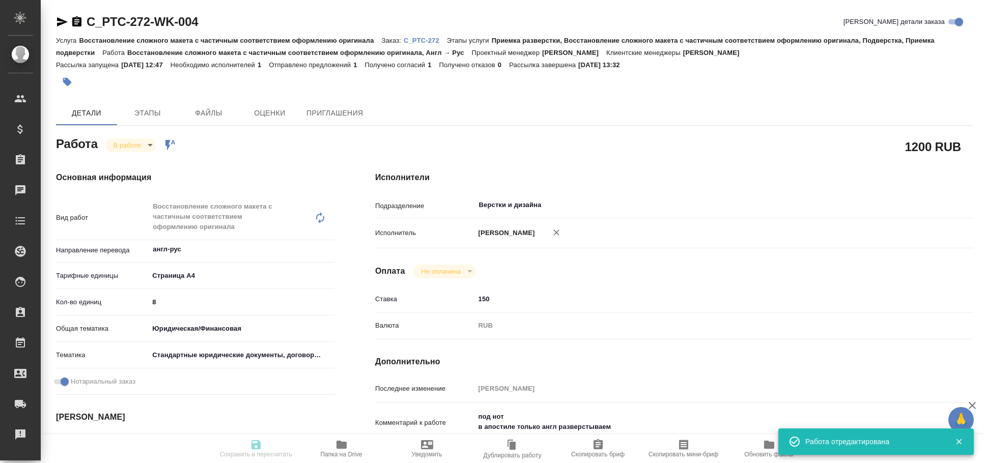
type input "150"
type input "RUB"
type input "[PERSON_NAME]"
type textarea "под нот в апостиле только англ разверстываем"
type textarea "x"
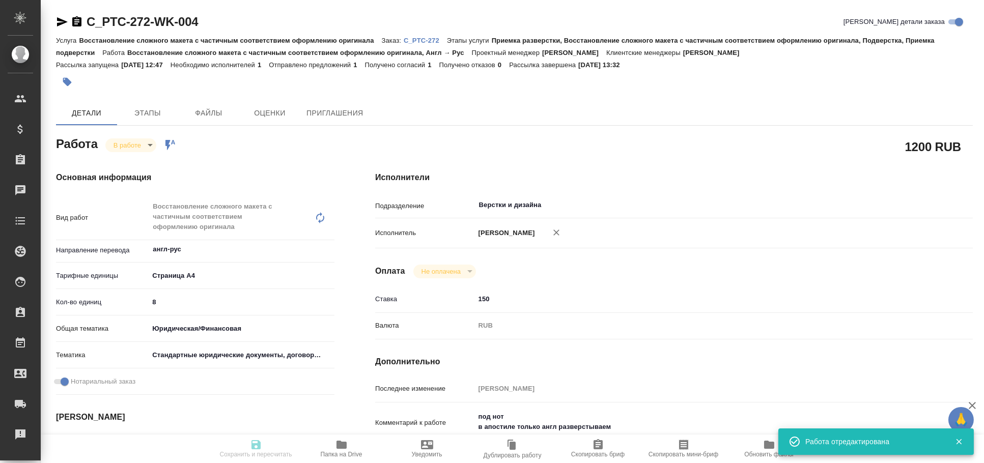
type textarea "/Clients/PTC Therapeutics/Orders/C_PTC-272/DTP/C_PTC-272-WK-004"
type textarea "x"
type input "C_PTC-272"
type input "Восстановление сложного макета с частичным соответствием оформлению оригинала"
type input "Приемка разверстки, Восстановление сложного макета с частичным соответствием оф…"
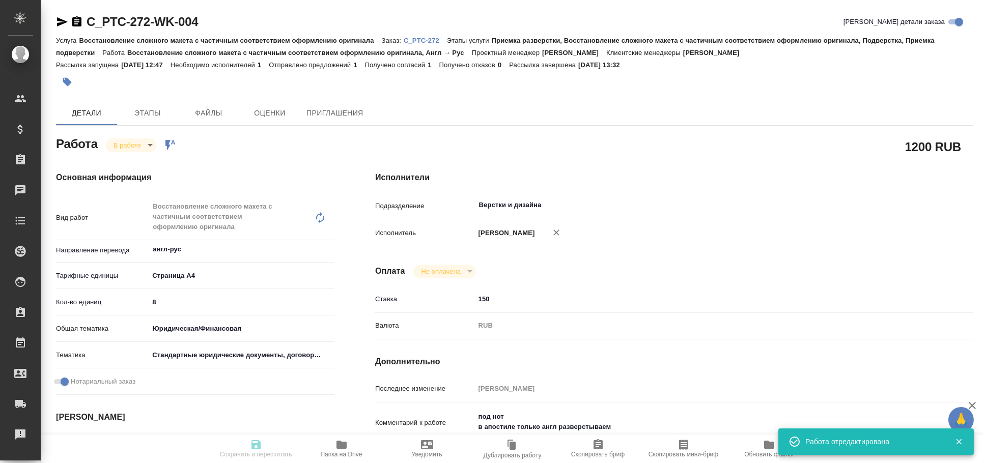
type input "Димитриева Юлия"
type input "[PERSON_NAME]"
type input "/Clients/PTC Therapeutics/Orders/C_PTC-272"
type textarea "x"
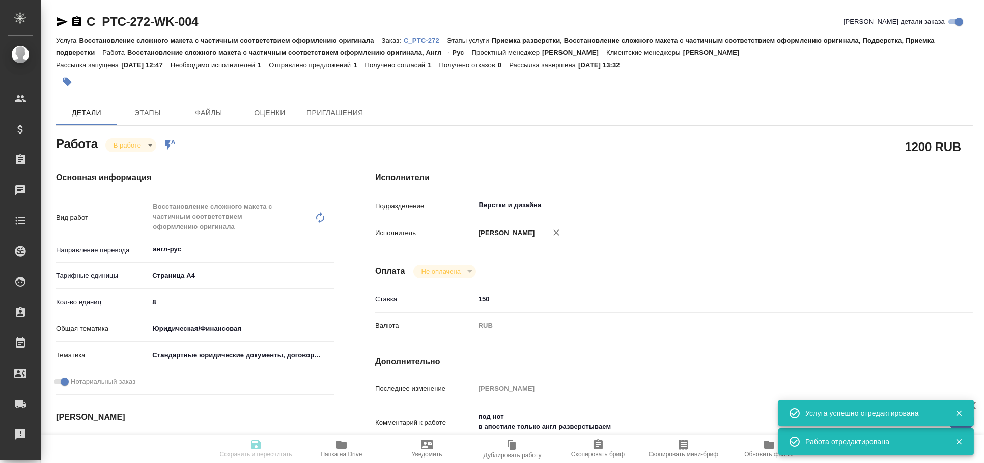
type textarea "x"
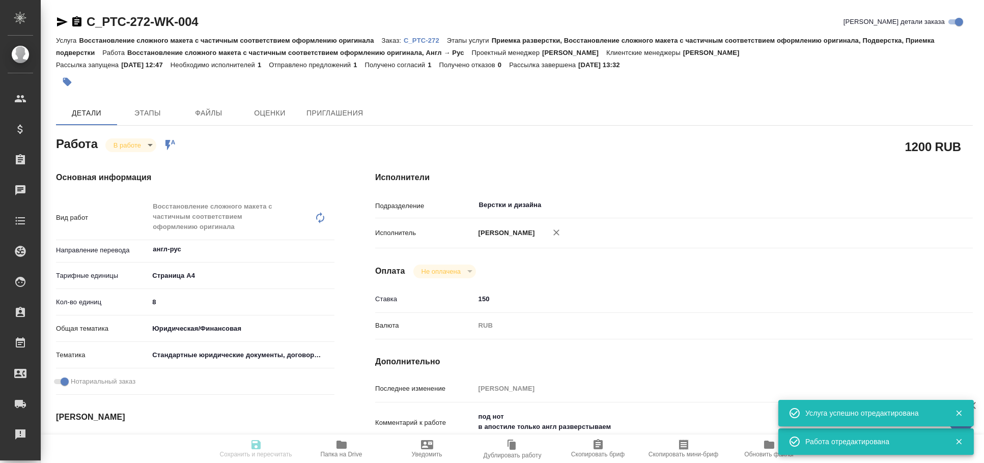
type textarea "x"
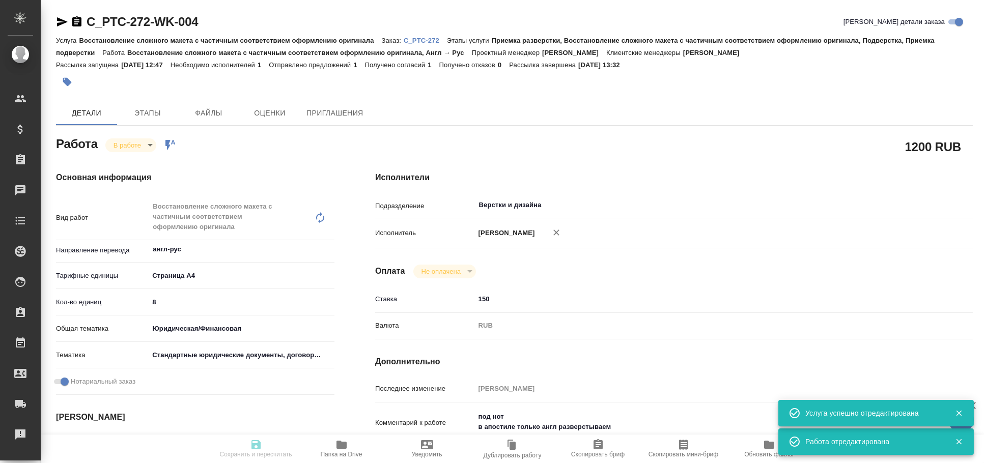
type textarea "x"
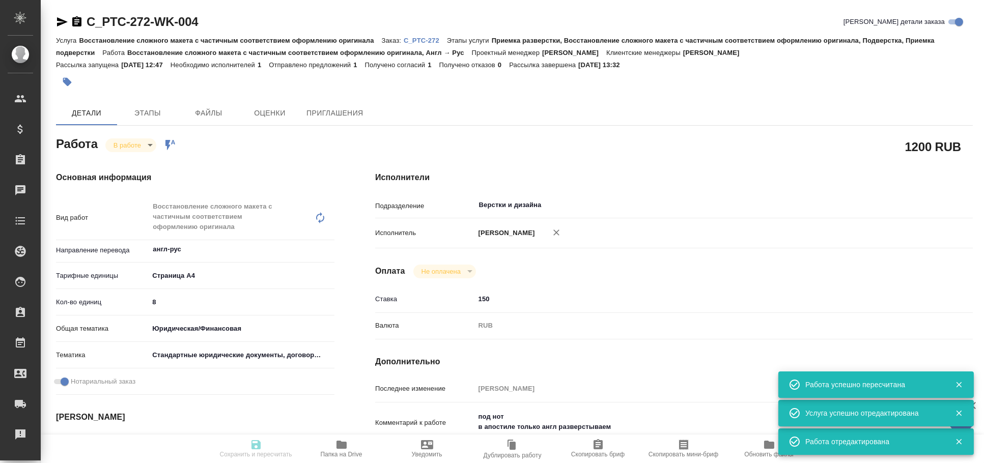
type input "inProgress"
type textarea "Восстановление сложного макета с частичным соответствием оформлению оригинала"
type textarea "x"
type input "англ-рус"
type input "5f036ec4e16dec2d6b59c8ff"
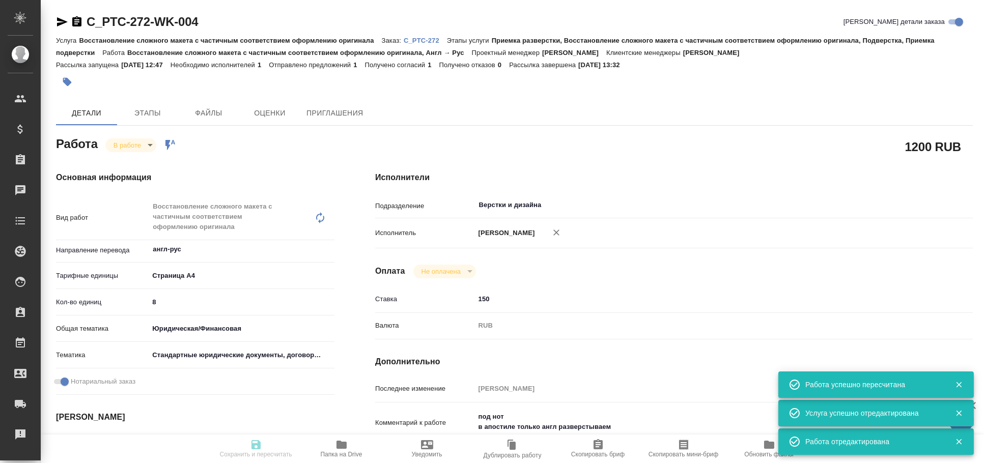
type input "8"
type input "yr-fn"
type input "5f647205b73bc97568ca66bf"
checkbox input "true"
type input "08.09.2025 11:16"
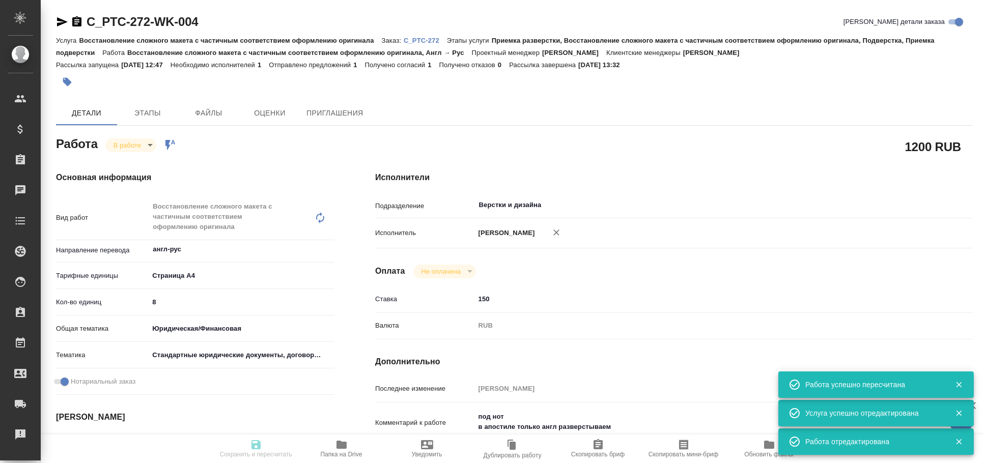
type input "08.09.2025 13:32"
type input "08.09.2025 16:00"
type input "09.09.2025 16:00"
type input "Верстки и дизайна"
type input "notPayed"
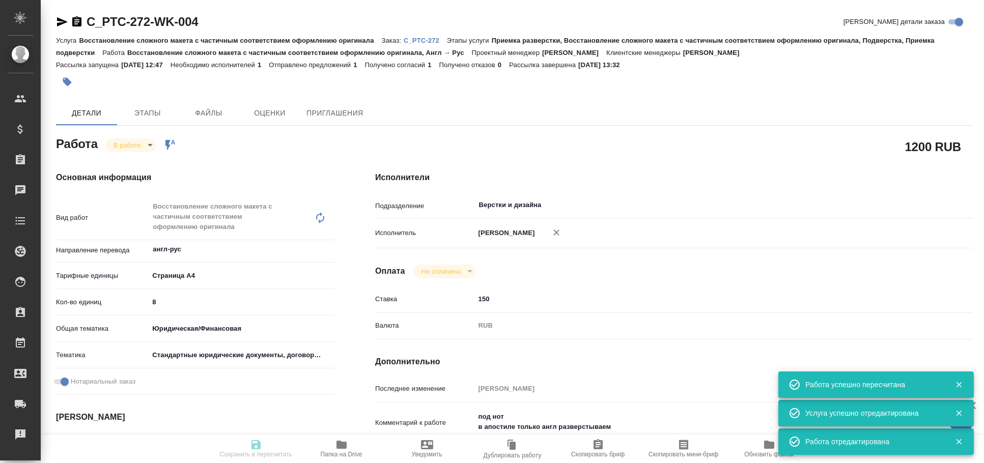
type input "150"
type input "RUB"
type input "[PERSON_NAME]"
type textarea "под нот в апостиле только англ разверстываем"
type textarea "x"
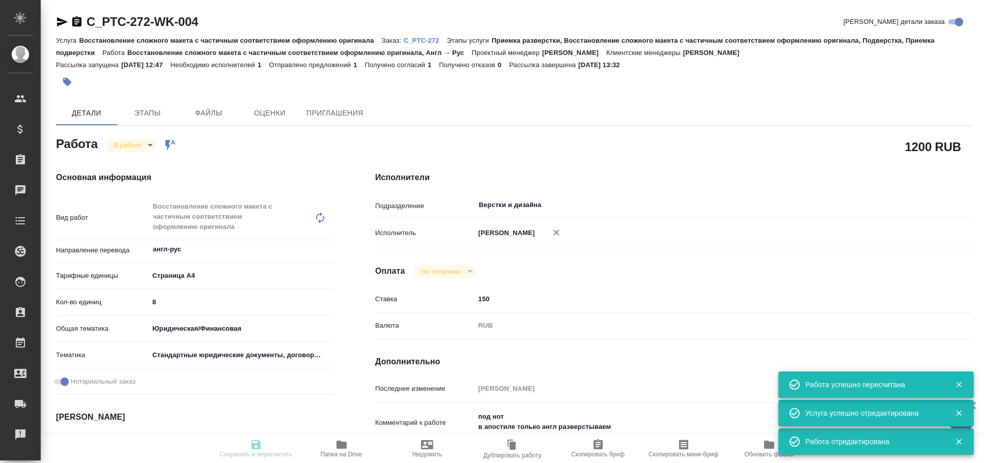
type textarea "/Clients/PTC Therapeutics/Orders/C_PTC-272/DTP/C_PTC-272-WK-004"
type textarea "x"
type input "C_PTC-272"
type input "Восстановление сложного макета с частичным соответствием оформлению оригинала"
type input "Приемка разверстки, Восстановление сложного макета с частичным соответствием оф…"
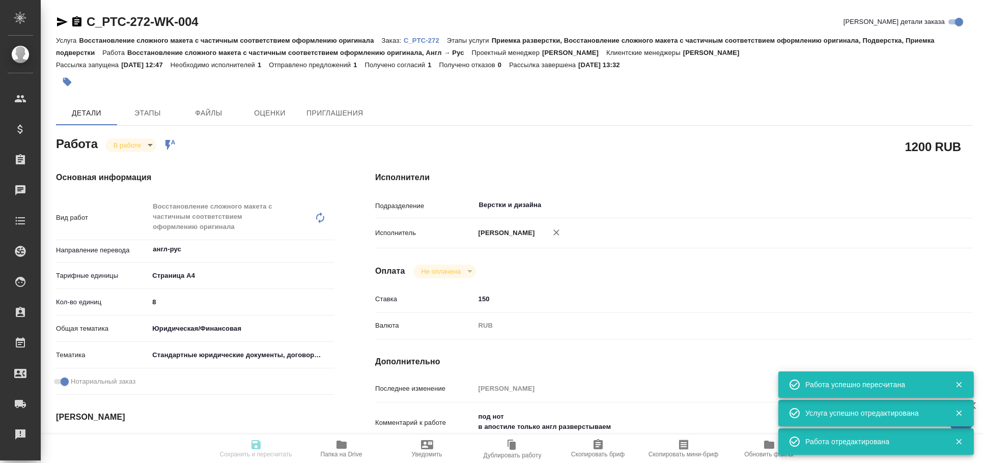
type input "Димитриева Юлия"
type input "[PERSON_NAME]"
type input "/Clients/PTC Therapeutics/Orders/C_PTC-272"
type textarea "x"
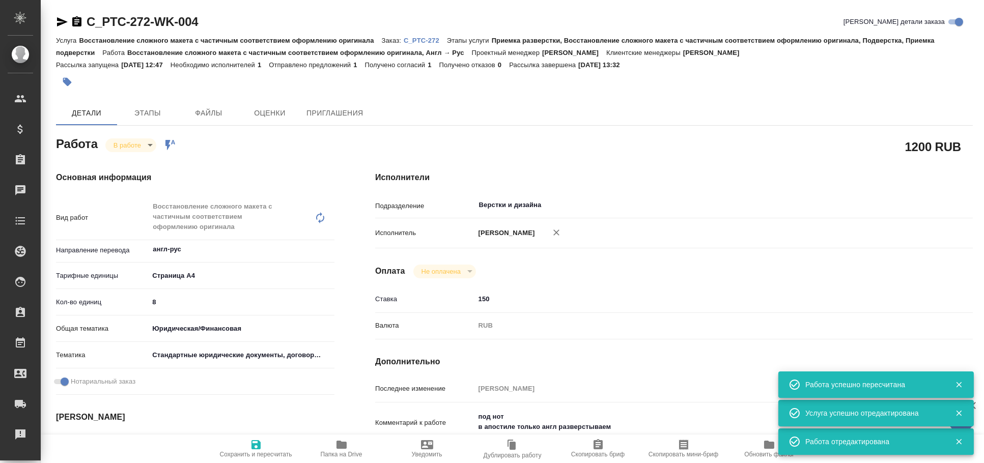
type textarea "x"
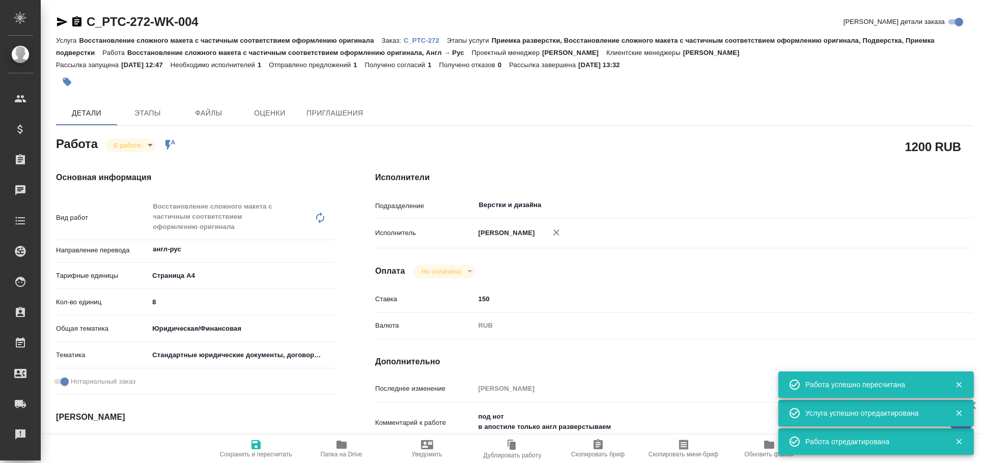
type textarea "x"
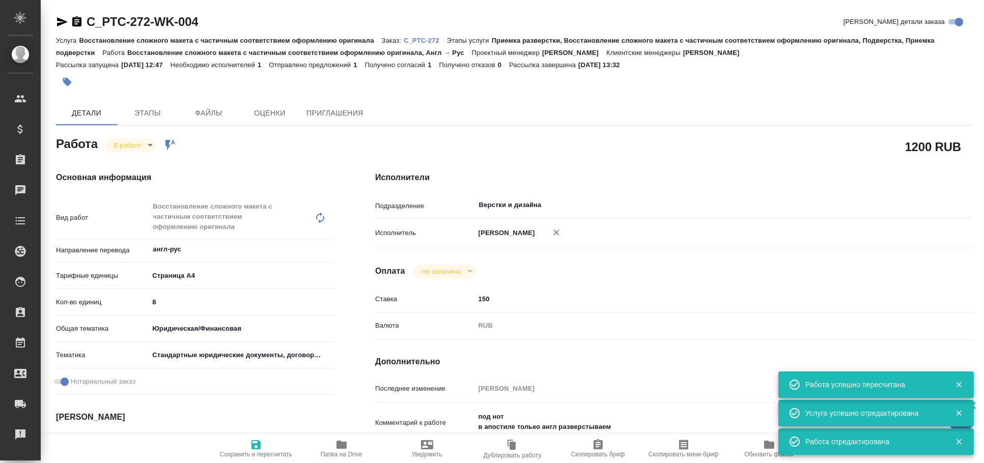
type textarea "x"
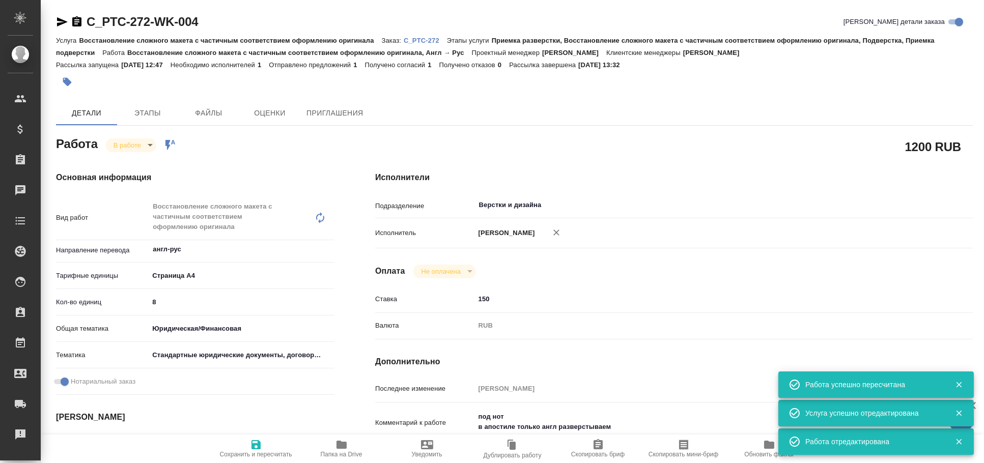
type textarea "x"
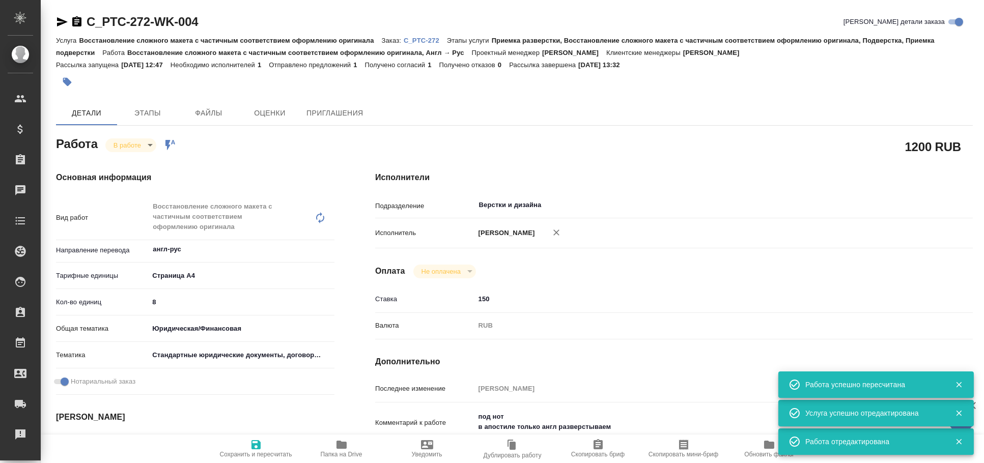
type textarea "x"
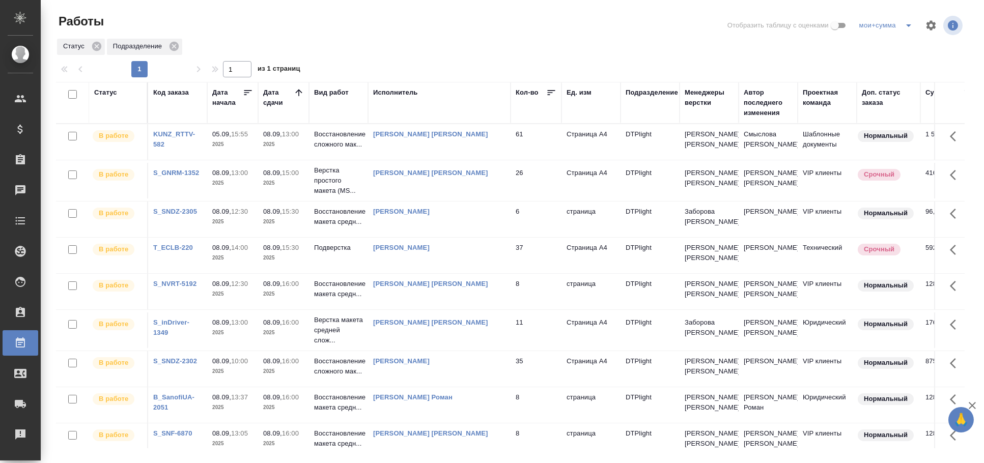
click at [485, 234] on td "[PERSON_NAME]" at bounding box center [439, 220] width 143 height 36
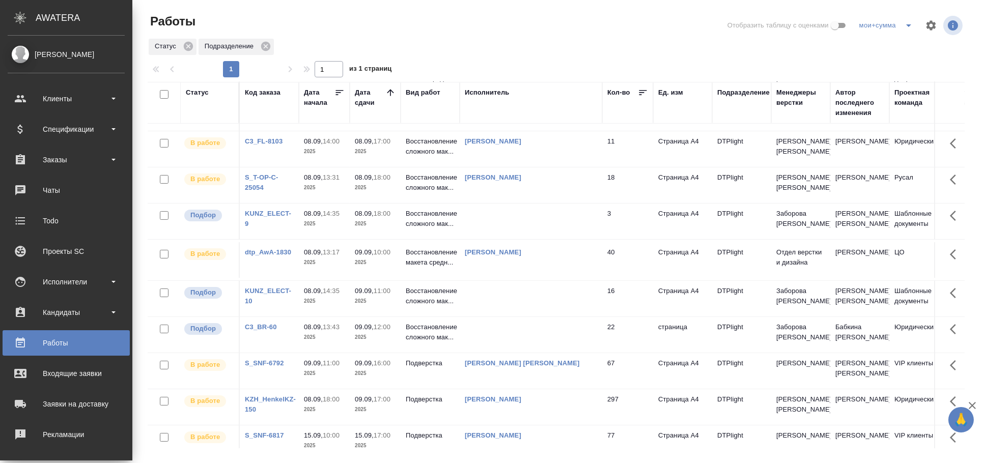
scroll to position [587, 0]
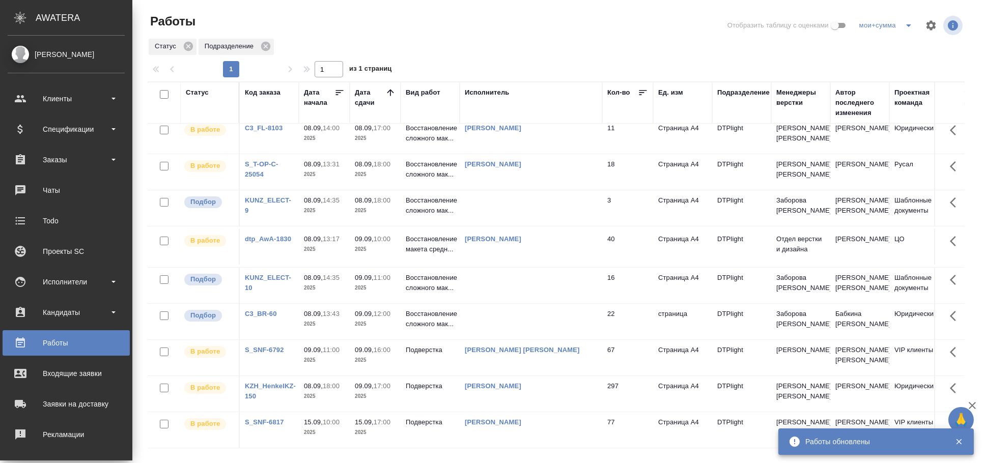
click at [521, 391] on td "[PERSON_NAME]" at bounding box center [531, 394] width 143 height 36
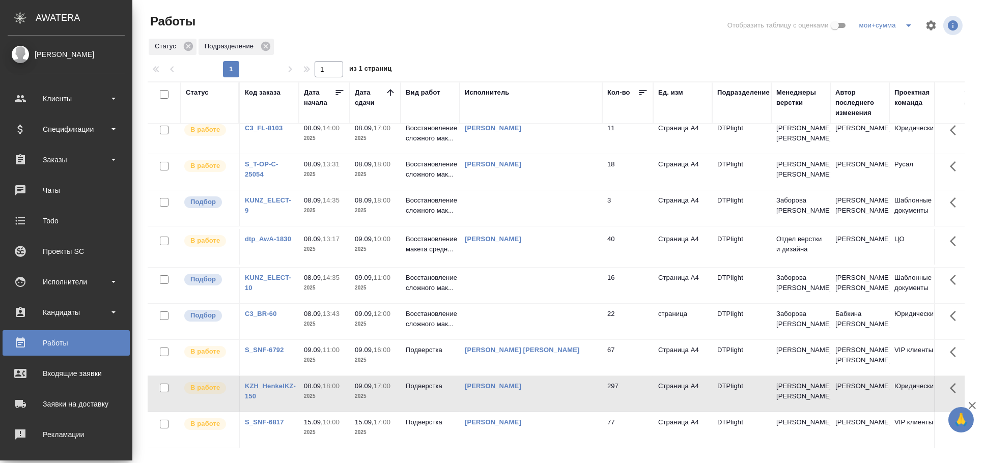
click at [497, 304] on td at bounding box center [531, 322] width 143 height 36
click at [496, 268] on td at bounding box center [531, 286] width 143 height 36
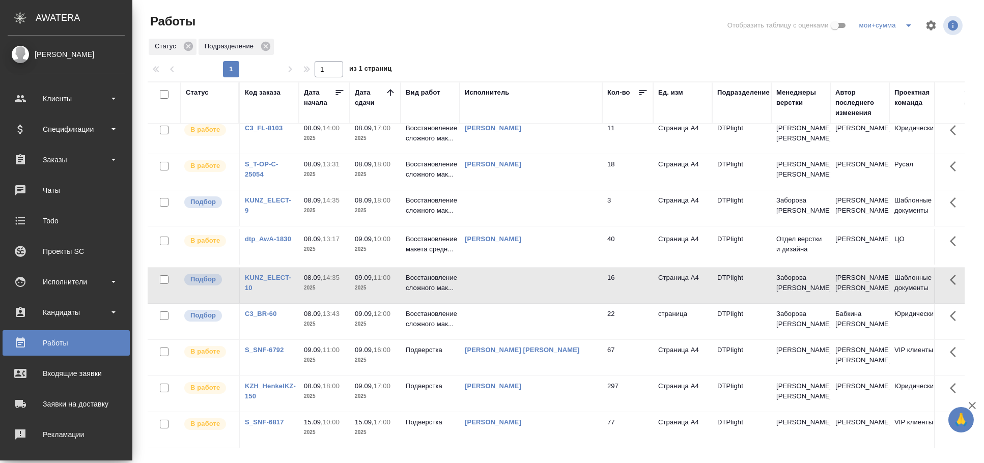
click at [491, 226] on td at bounding box center [531, 208] width 143 height 36
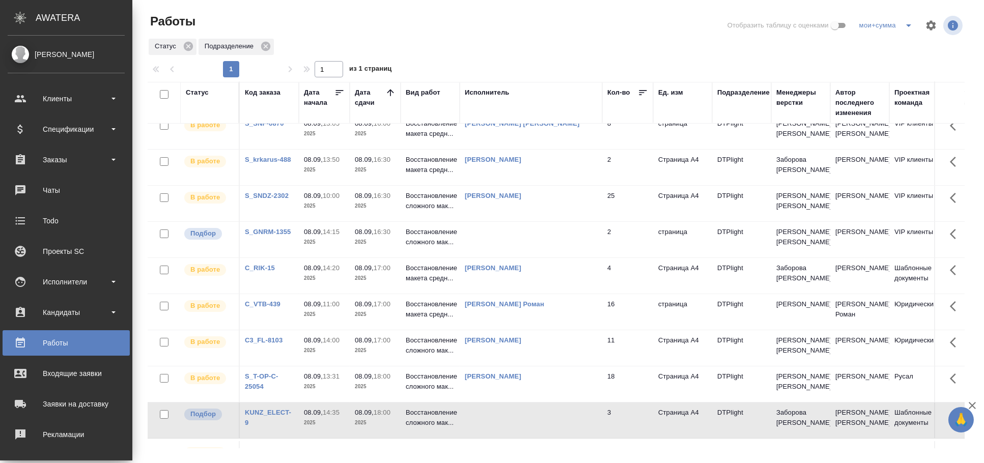
scroll to position [304, 0]
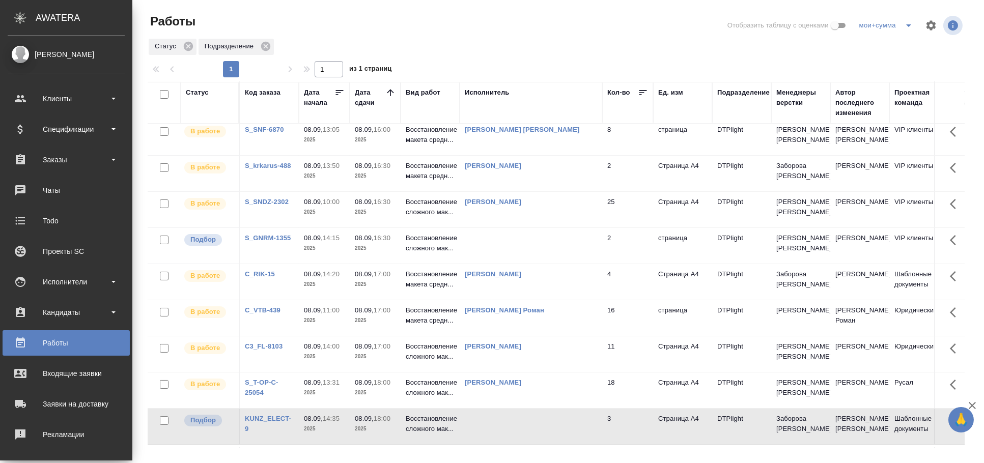
click at [489, 228] on td "[PERSON_NAME]" at bounding box center [531, 210] width 143 height 36
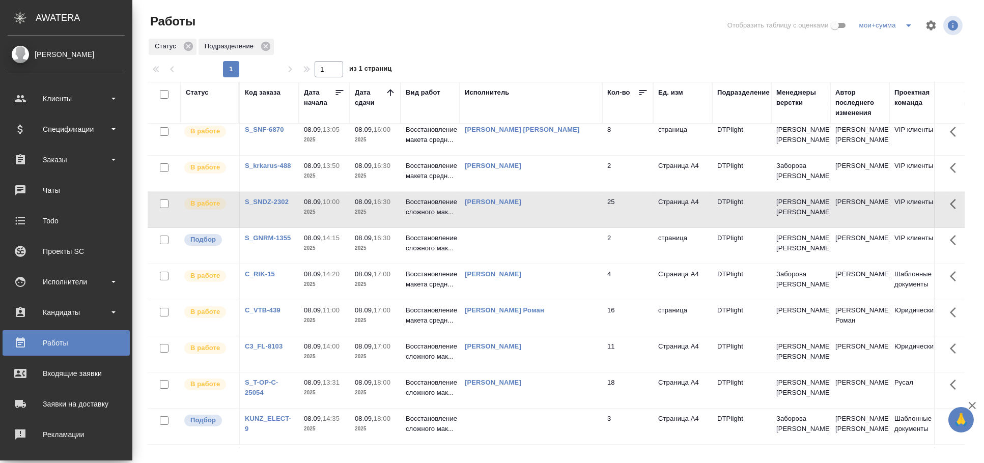
click at [487, 264] on td at bounding box center [531, 246] width 143 height 36
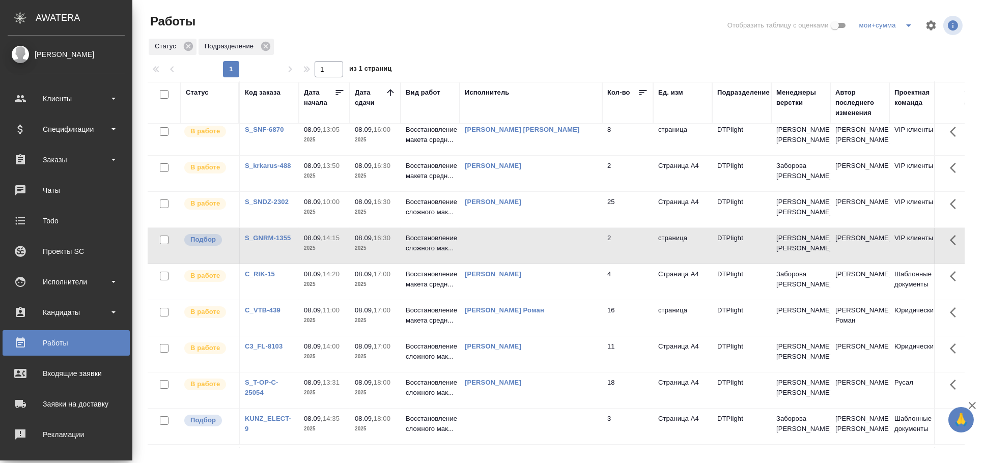
click at [487, 264] on td at bounding box center [531, 246] width 143 height 36
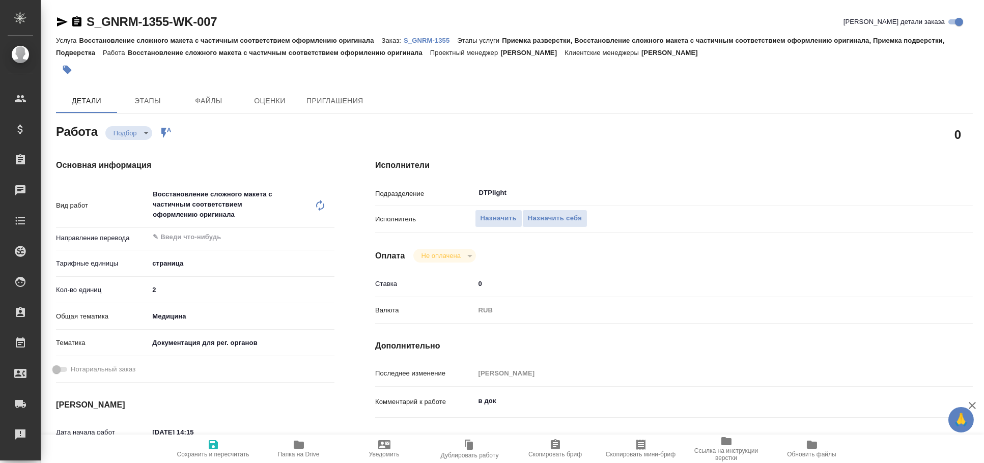
type textarea "x"
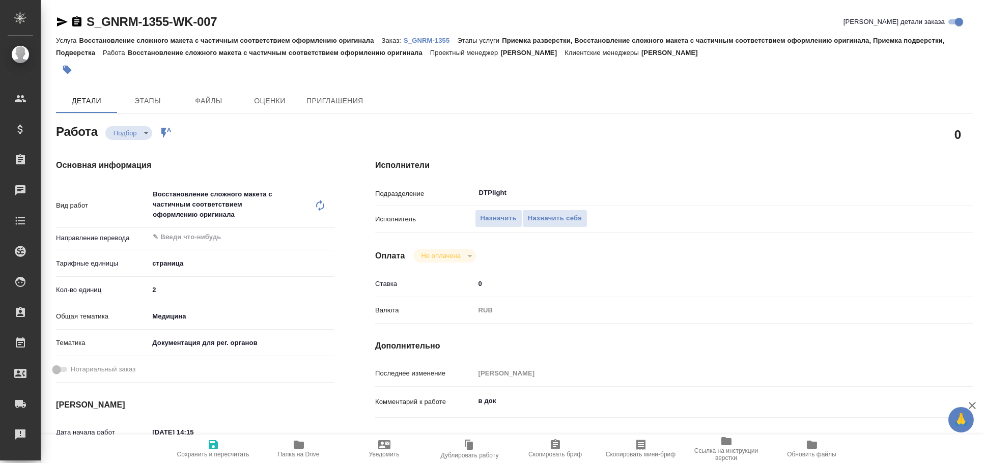
click at [56, 16] on icon "button" at bounding box center [62, 22] width 12 height 12
type textarea "x"
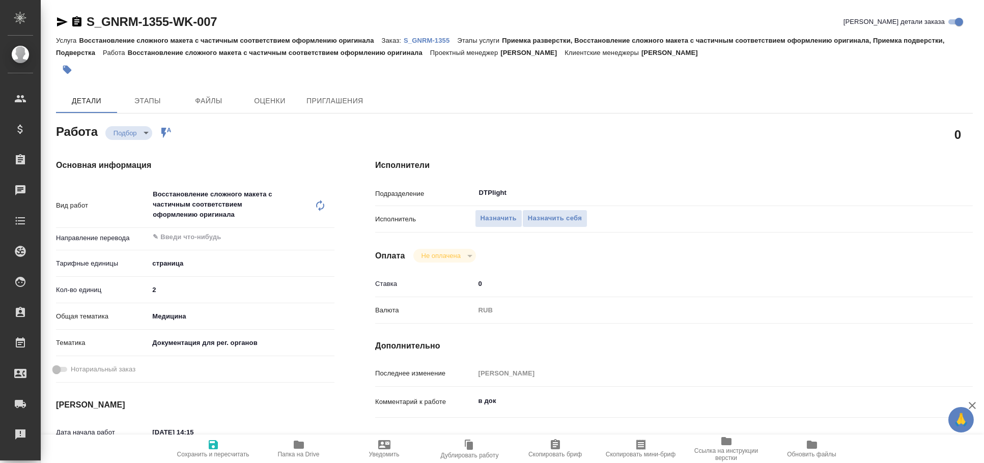
type textarea "x"
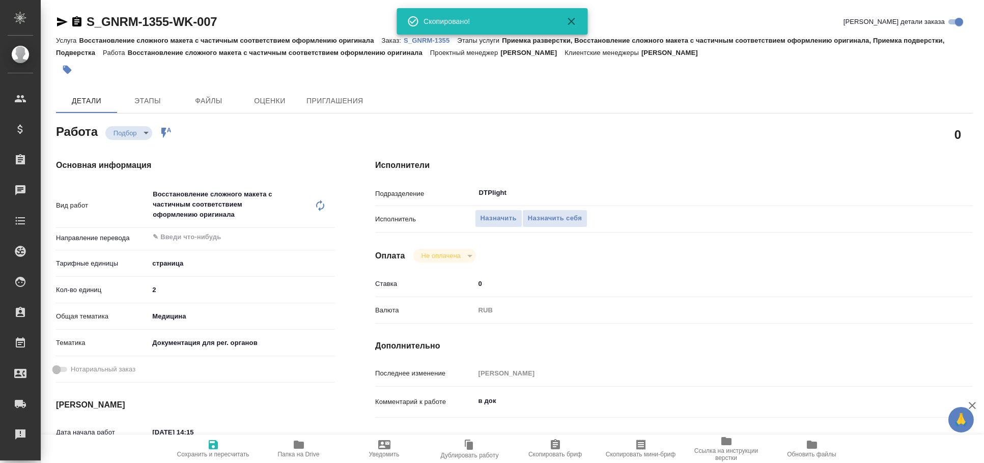
type textarea "x"
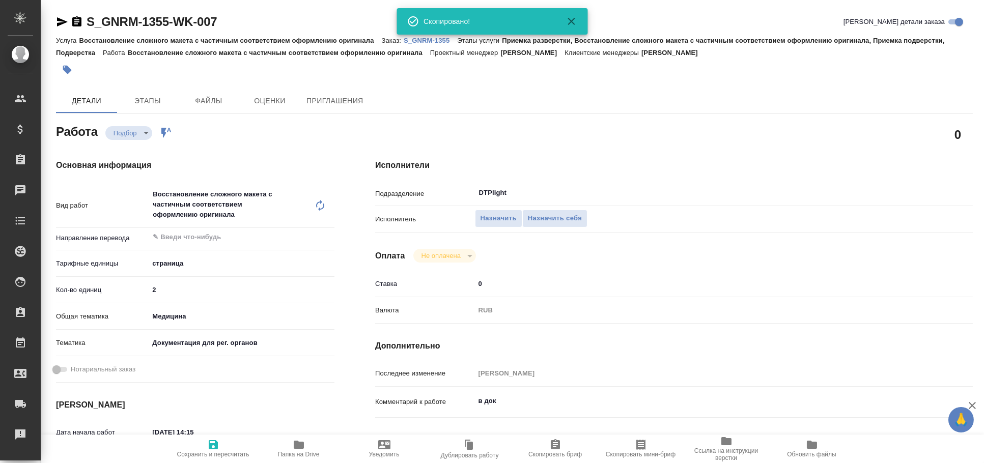
type textarea "x"
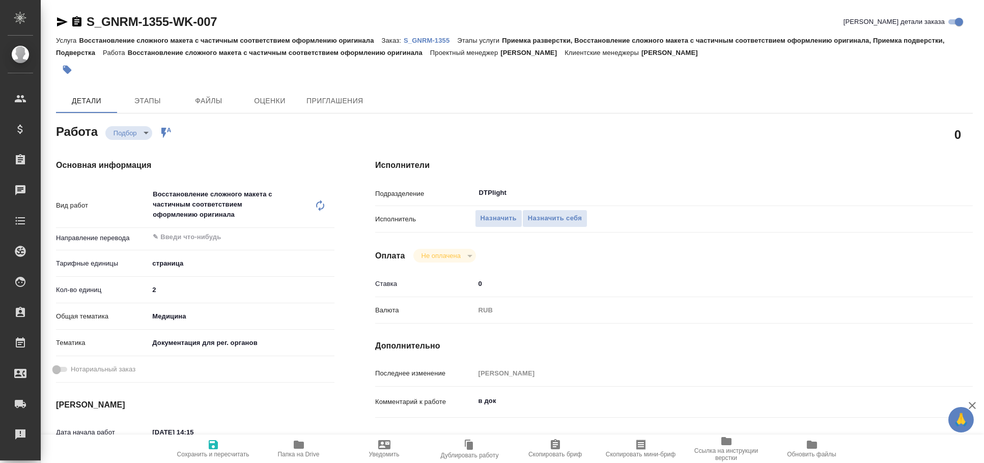
type textarea "x"
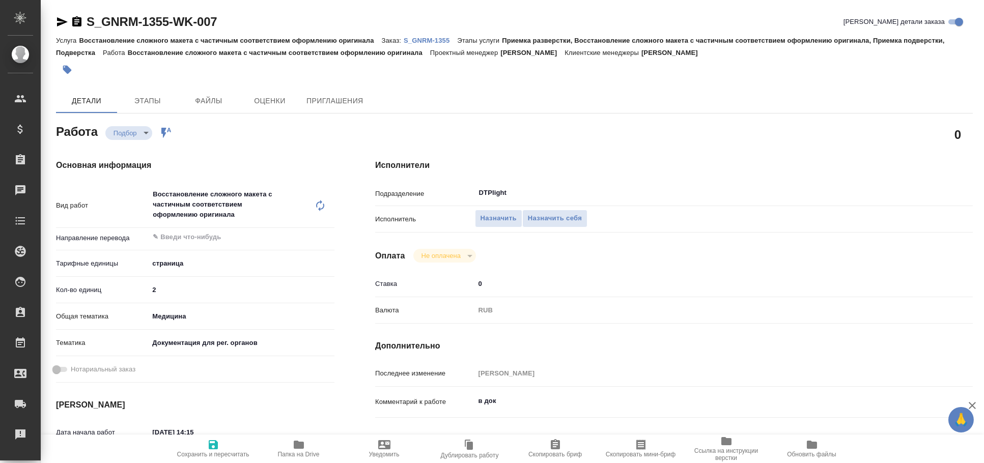
type textarea "x"
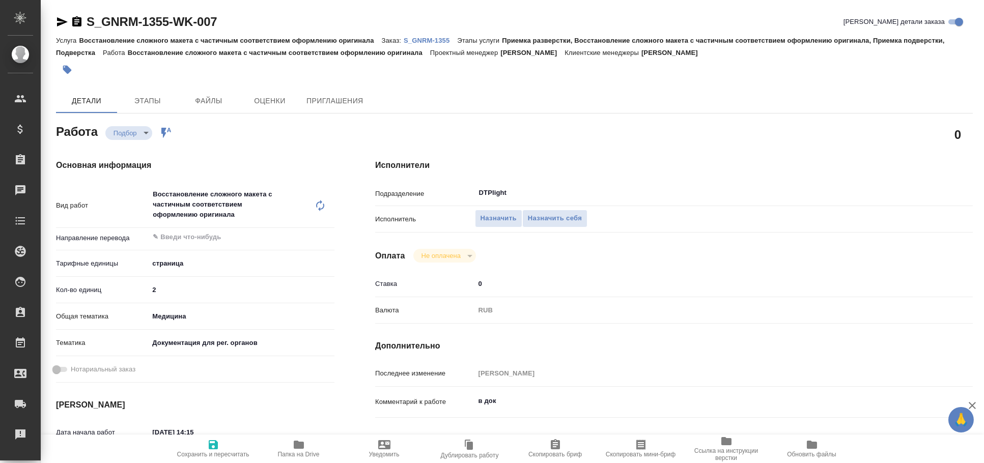
type textarea "x"
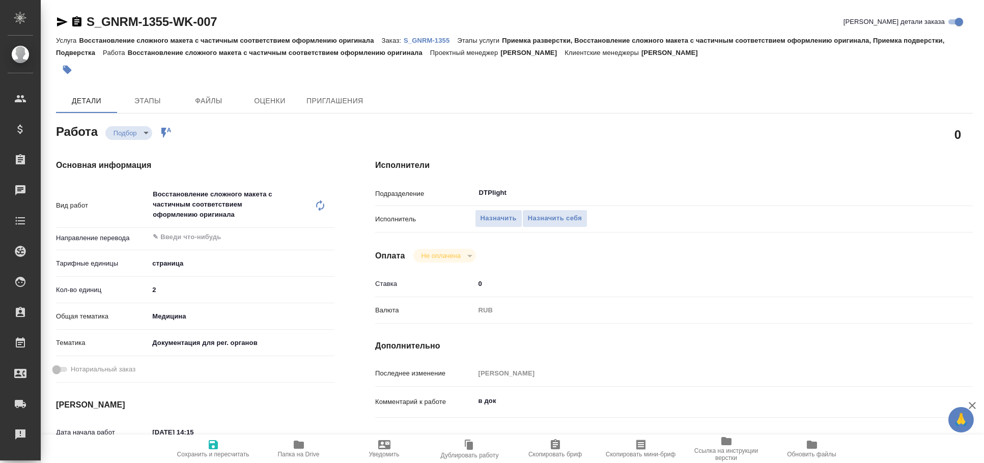
click at [60, 23] on icon "button" at bounding box center [62, 21] width 11 height 9
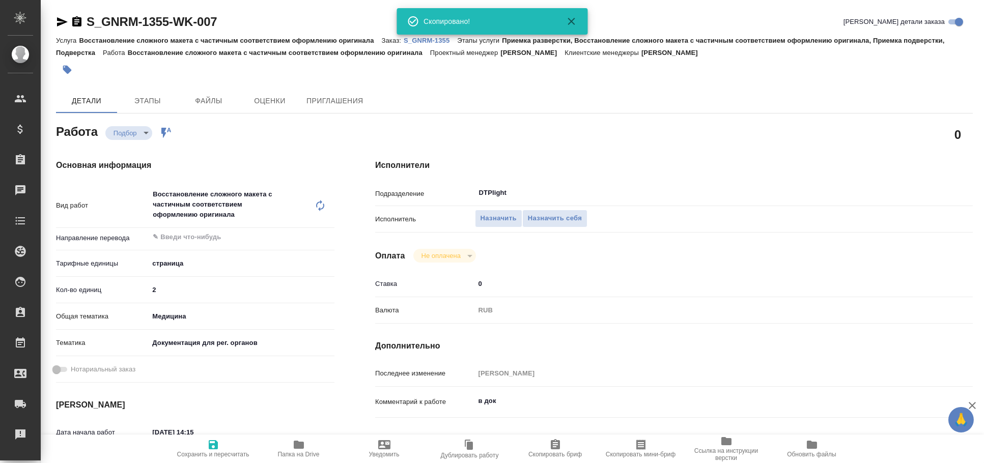
type textarea "x"
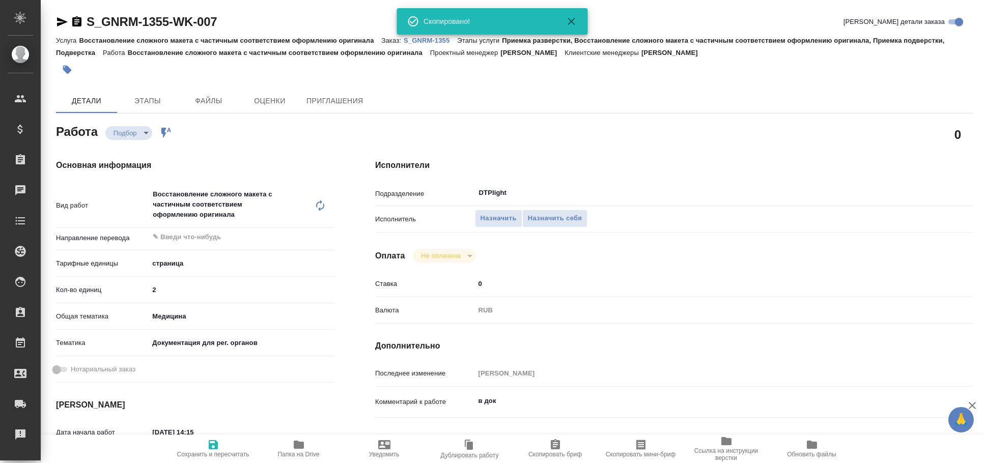
type textarea "x"
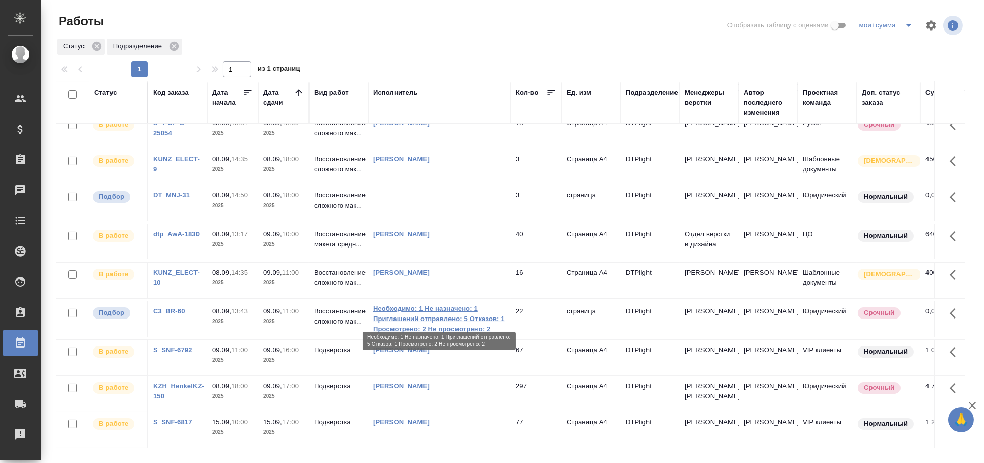
scroll to position [108, 0]
